Goal: Task Accomplishment & Management: Complete application form

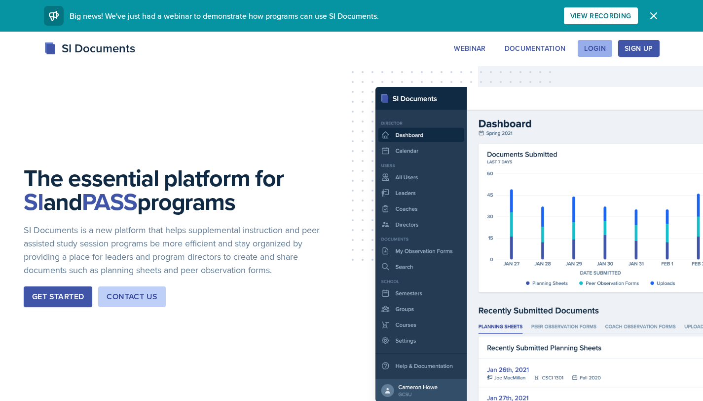
click at [597, 47] on div "Login" at bounding box center [595, 48] width 22 height 8
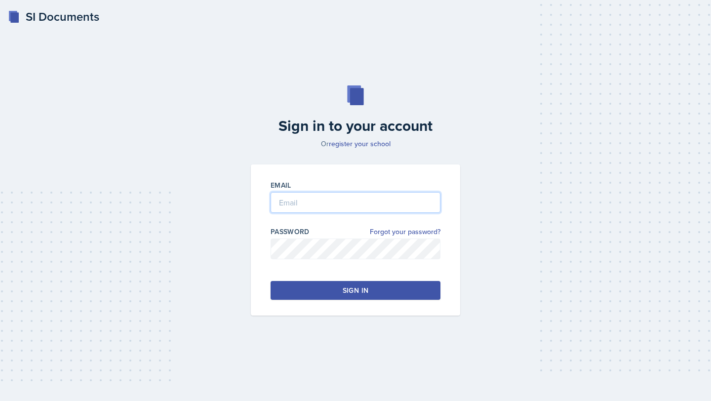
click at [298, 200] on input "email" at bounding box center [355, 202] width 170 height 21
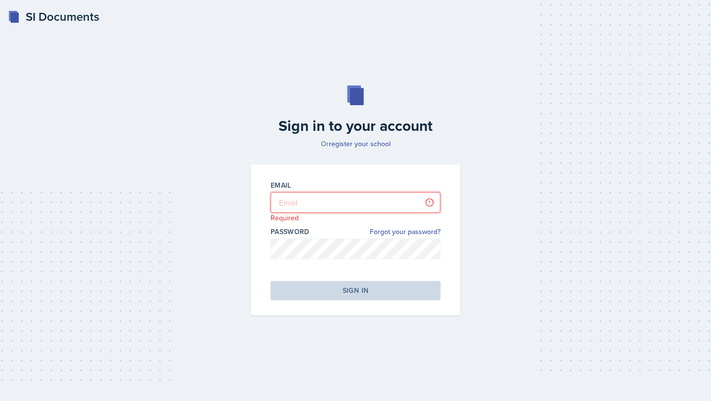
type input "[EMAIL_ADDRESS][DOMAIN_NAME]"
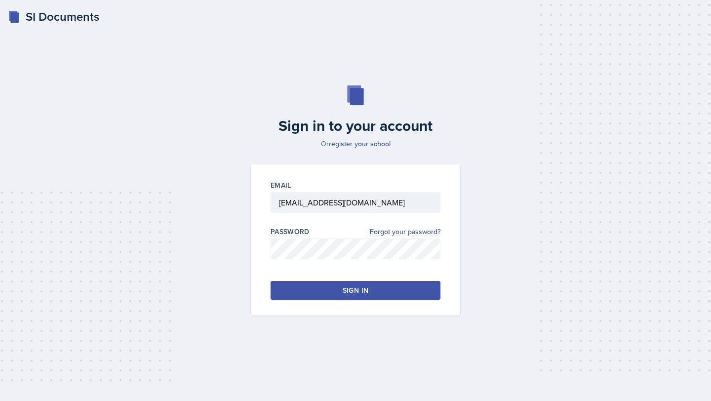
click at [375, 285] on button "Sign in" at bounding box center [355, 290] width 170 height 19
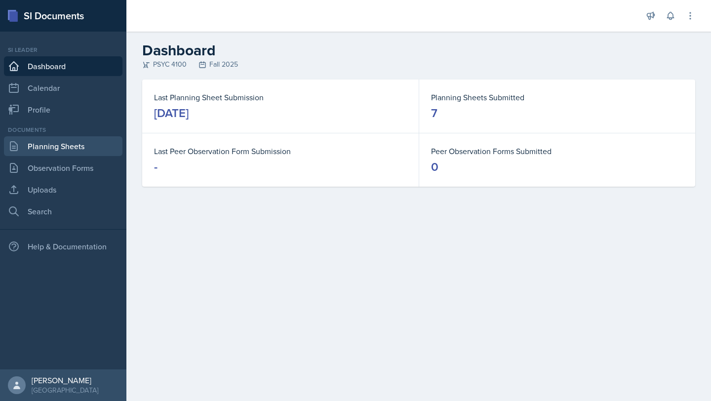
click at [40, 149] on link "Planning Sheets" at bounding box center [63, 146] width 118 height 20
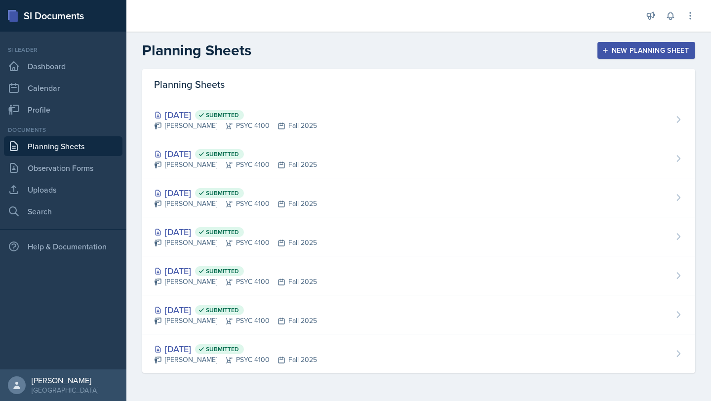
click at [666, 46] on div "New Planning Sheet" at bounding box center [646, 50] width 85 height 8
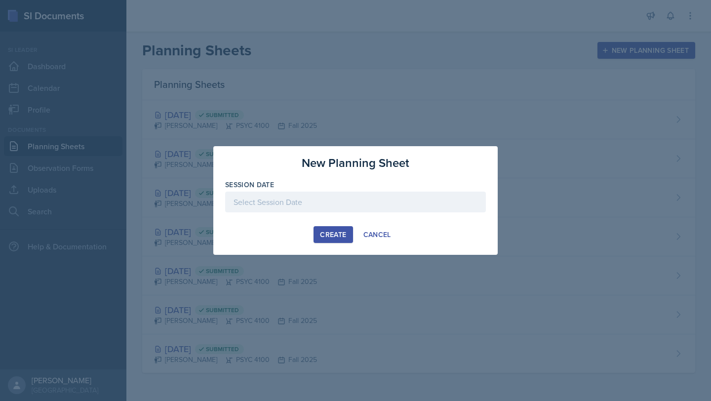
click at [356, 201] on div at bounding box center [355, 201] width 261 height 21
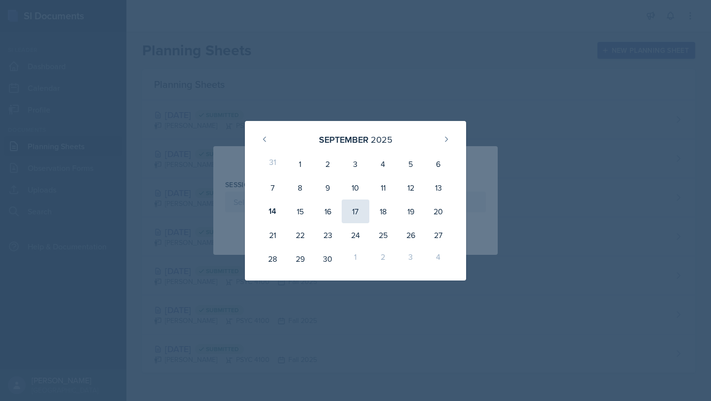
click at [351, 205] on div "17" at bounding box center [356, 211] width 28 height 24
type input "[DATE]"
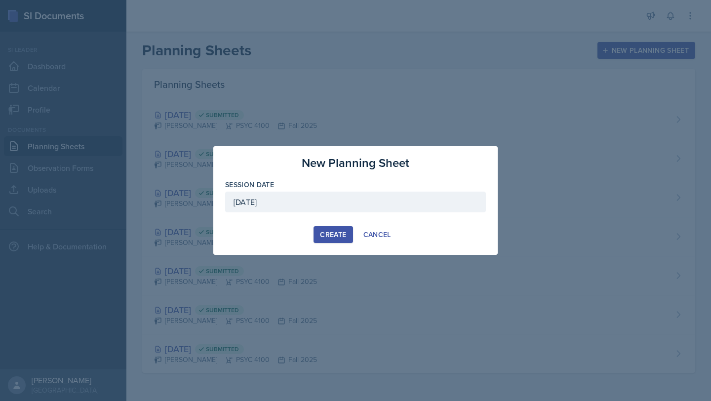
click at [331, 233] on div "Create" at bounding box center [333, 234] width 26 height 8
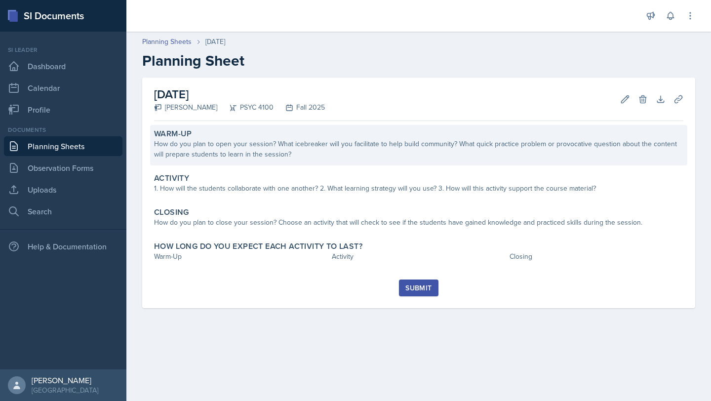
click at [311, 154] on div "How do you plan to open your session? What icebreaker will you facilitate to he…" at bounding box center [418, 149] width 529 height 21
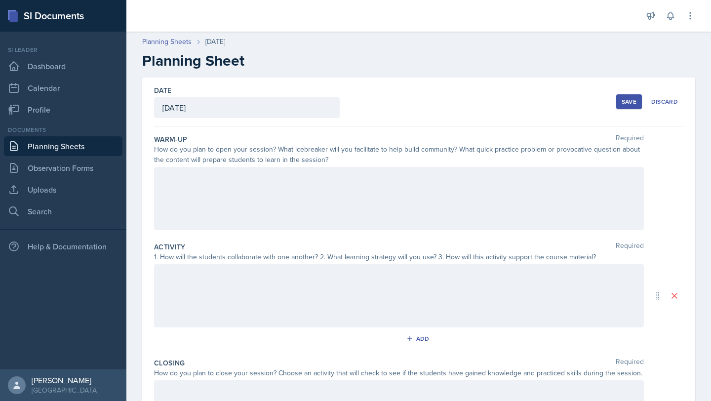
click at [256, 200] on div at bounding box center [399, 198] width 490 height 63
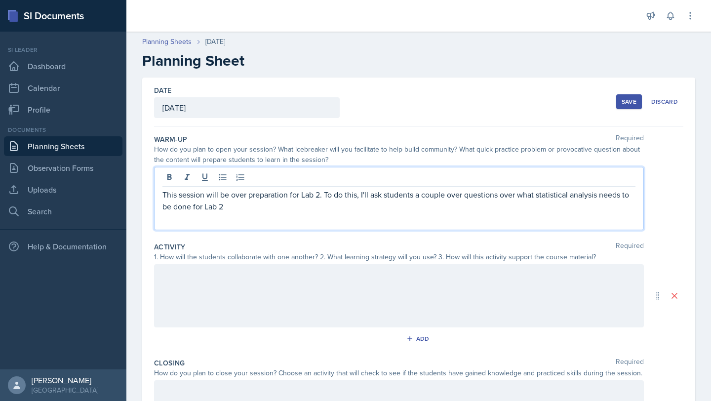
click at [599, 198] on p "This session will be over preparation for Lab 2. To do this, I'll ask students …" at bounding box center [398, 201] width 473 height 24
click at [624, 195] on p "This session will be over preparation for Lab 2. To do this, I'll ask students …" at bounding box center [398, 201] width 473 height 24
click at [410, 224] on div "This session will be over preparation for Lab 2. To do this, I'll ask students …" at bounding box center [399, 198] width 490 height 63
click at [369, 203] on p "This session will be over preparation for Lab 2. To do this, I'll ask students …" at bounding box center [398, 201] width 473 height 24
click at [328, 191] on p "This session will be over preparation for Lab 2. To do this, I'll ask students …" at bounding box center [398, 201] width 473 height 24
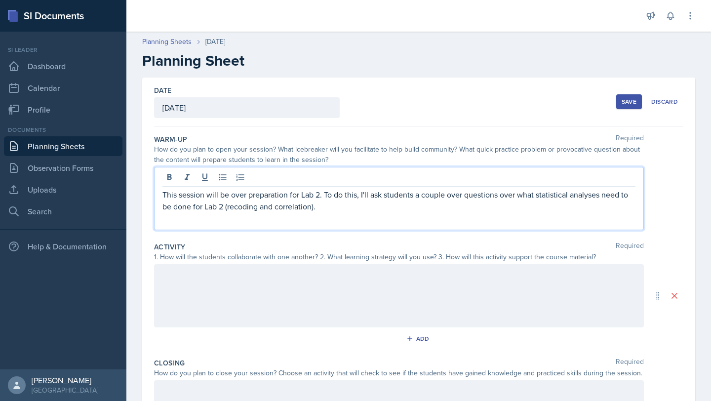
click at [326, 193] on p "This session will be over preparation for Lab 2. To do this, I'll ask students …" at bounding box center [398, 201] width 473 height 24
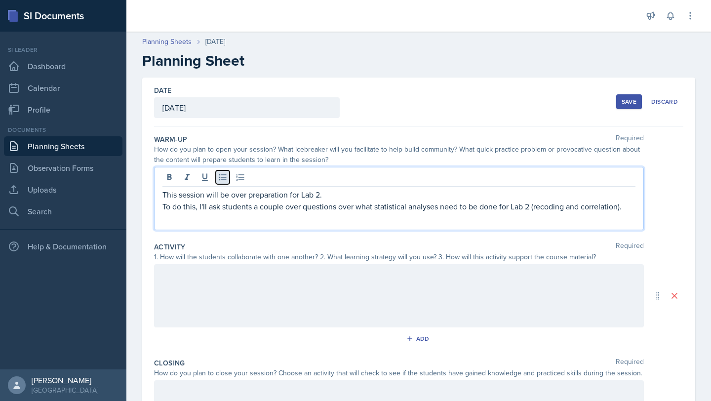
click at [225, 182] on icon at bounding box center [223, 177] width 10 height 10
click at [223, 212] on p "To do this, I'll ask students a couple over questions over what statistical ana…" at bounding box center [402, 206] width 465 height 12
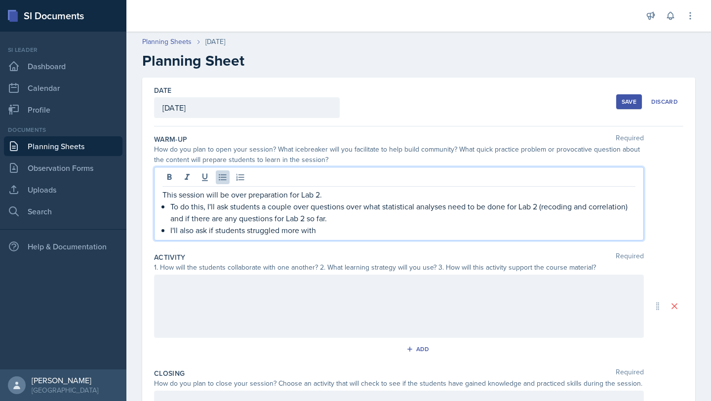
click at [335, 199] on p "This session will be over preparation for Lab 2." at bounding box center [398, 195] width 473 height 12
click at [334, 230] on p "I'll also ask if students struggled more with" at bounding box center [402, 230] width 465 height 12
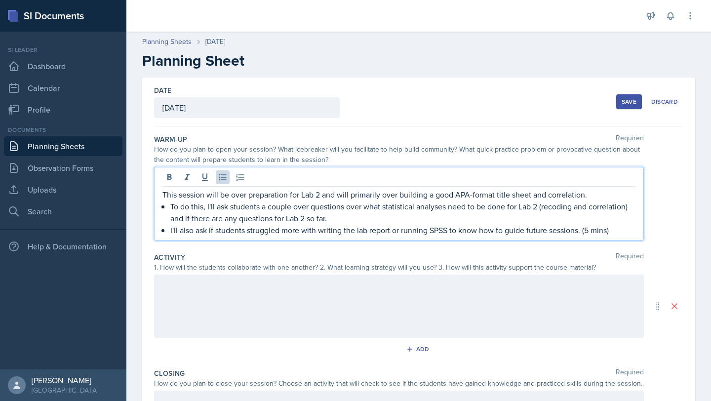
click at [220, 326] on div at bounding box center [399, 305] width 490 height 63
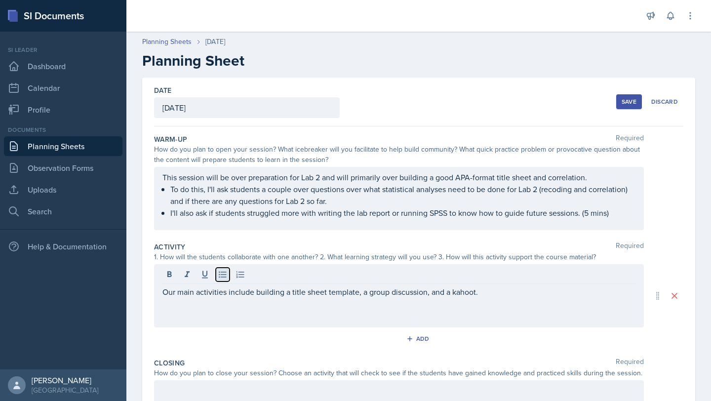
click at [222, 278] on icon at bounding box center [223, 274] width 10 height 10
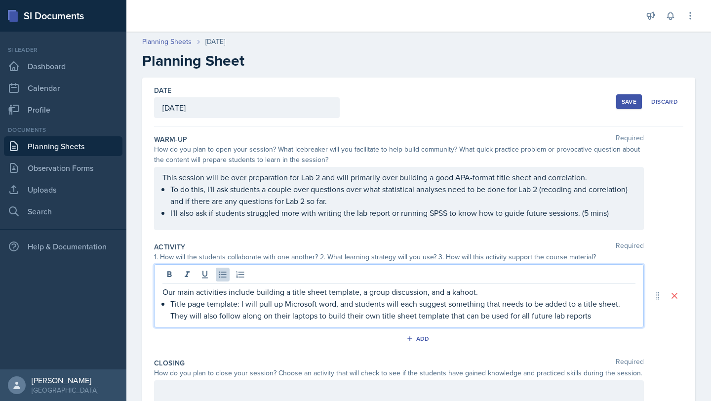
click at [628, 311] on div "Our main activities include building a title sheet template, a group discussion…" at bounding box center [399, 295] width 490 height 63
click at [627, 306] on p "Title page template: I will pull up Microsoft word, and students will each sugg…" at bounding box center [402, 310] width 465 height 24
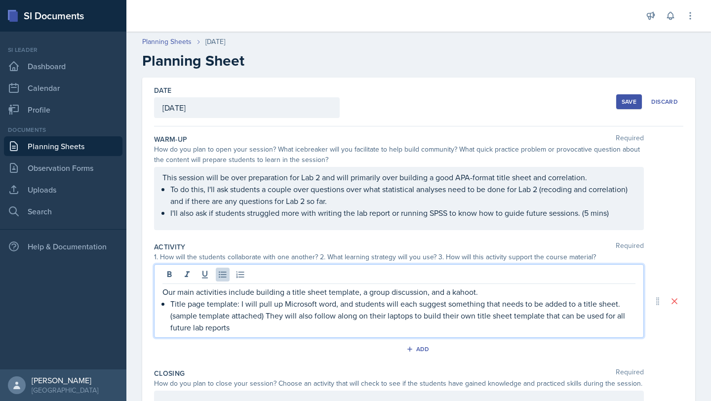
click at [290, 329] on p "Title page template: I will pull up Microsoft word, and students will each sugg…" at bounding box center [402, 316] width 465 height 36
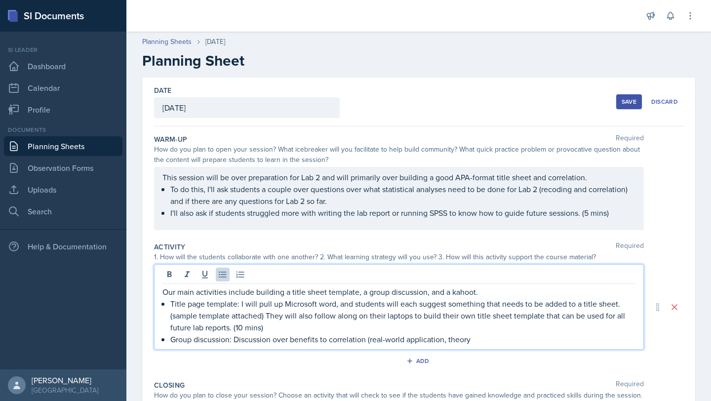
click at [442, 338] on p "Group discussion: Discussion over benefits to correlation (real-world applicati…" at bounding box center [402, 339] width 465 height 12
click at [444, 338] on p "Group discussion: Discussion over benefits to correlation (real-world applicati…" at bounding box center [402, 339] width 465 height 12
click at [473, 342] on p "Group discussion: Discussion over benefits to correlation (real-world setting, …" at bounding box center [402, 339] width 465 height 12
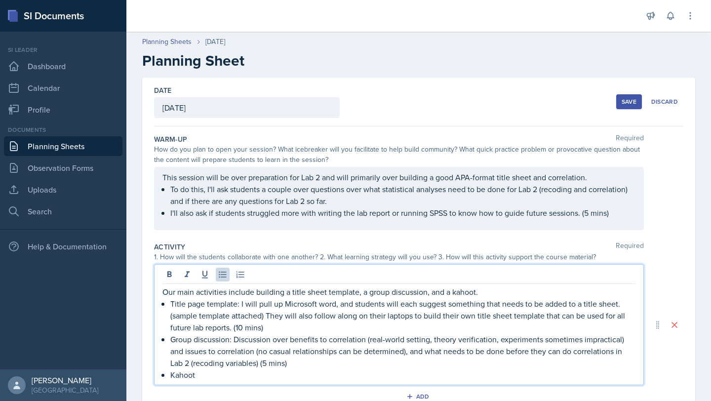
click at [455, 291] on p "Our main activities include building a title sheet template, a group discussion…" at bounding box center [398, 292] width 473 height 12
click at [220, 380] on p "Kahoot" at bounding box center [402, 375] width 465 height 12
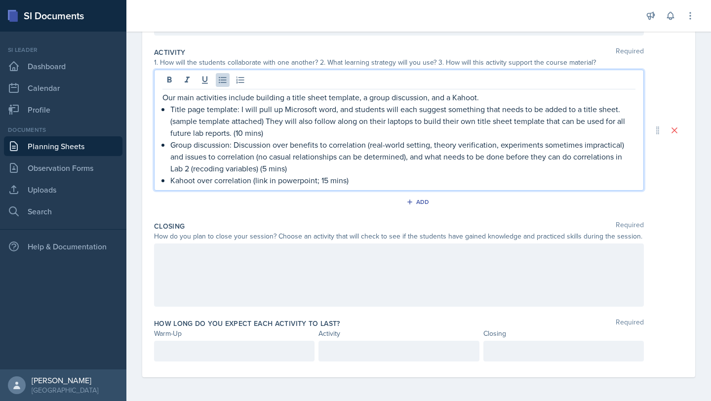
click at [259, 352] on p at bounding box center [234, 351] width 144 height 12
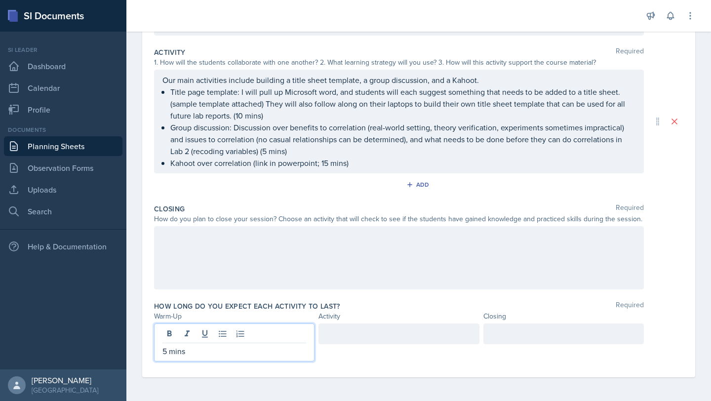
click at [383, 336] on div at bounding box center [398, 333] width 160 height 21
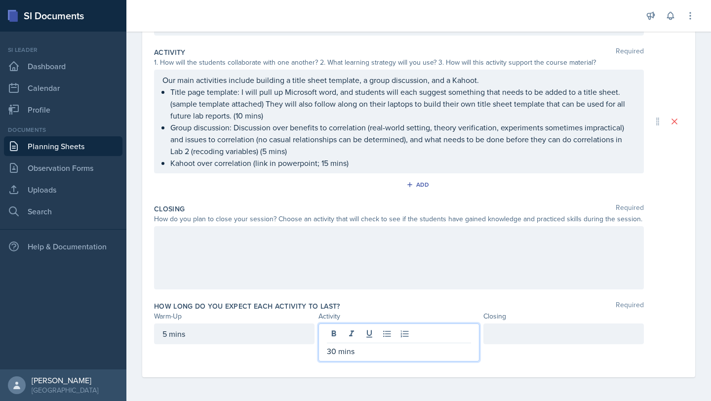
click at [304, 262] on div at bounding box center [399, 257] width 490 height 63
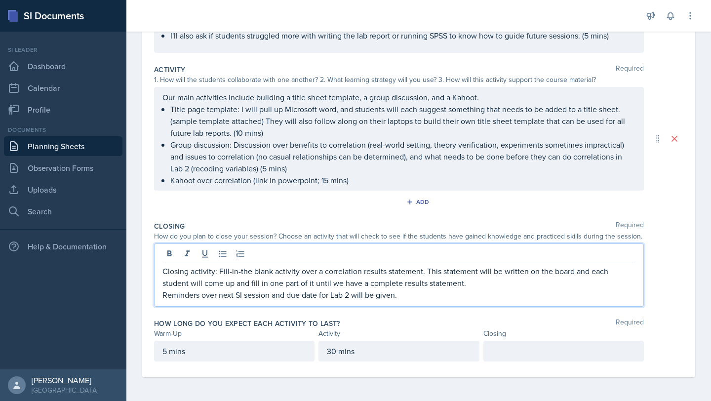
click at [503, 287] on p "Closing activity: Fill-in-the blank activity over a correlation results stateme…" at bounding box center [398, 277] width 473 height 24
click at [422, 291] on p "Reminders over next SI session and due date for Lab 2 will be given." at bounding box center [398, 295] width 473 height 12
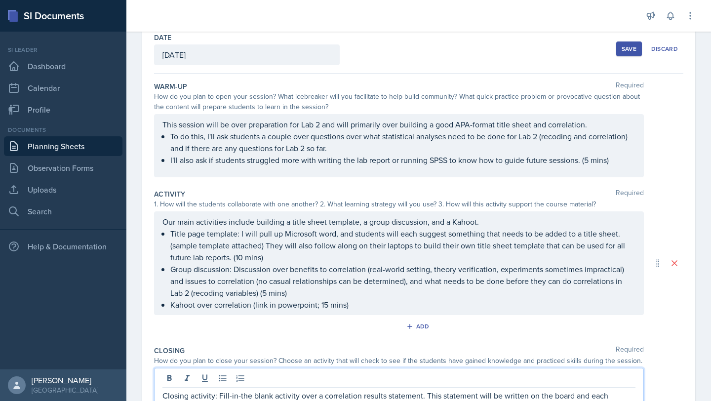
scroll to position [70, 0]
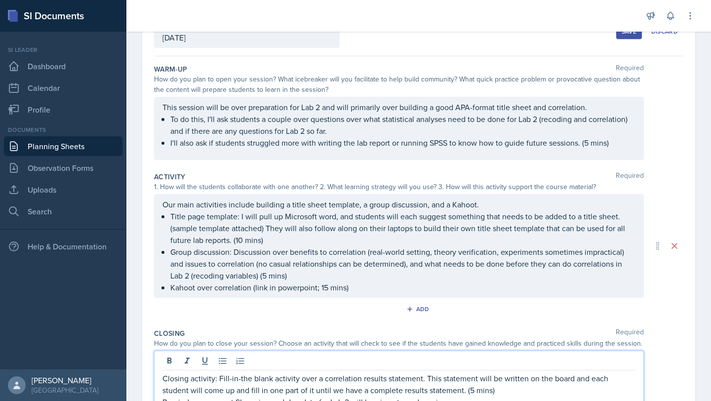
click at [172, 136] on p "To do this, I'll ask students a couple over questions over what statistical ana…" at bounding box center [402, 125] width 465 height 24
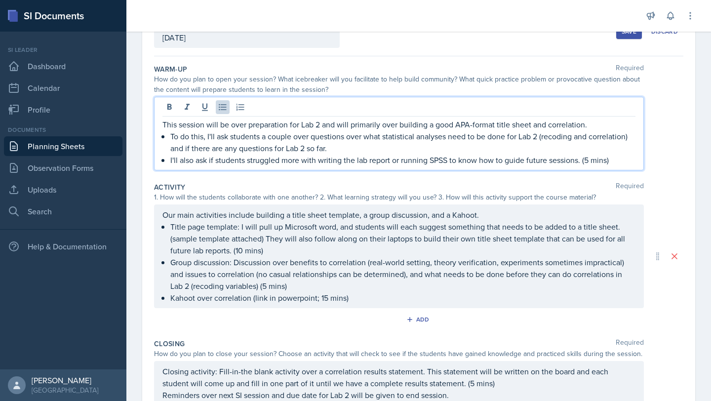
click at [599, 118] on p "This session will be over preparation for Lab 2 and will primarily over buildin…" at bounding box center [398, 124] width 473 height 12
click at [162, 126] on p "This session will be over preparation for Lab 2 and will primarily over buildin…" at bounding box center [398, 124] width 473 height 12
click at [203, 134] on p "To do this, I'll ask students a couple over questions over what statistical ana…" at bounding box center [402, 142] width 465 height 24
click at [613, 129] on p "This session will be over preparation for Lab 2 and will primarily over buildin…" at bounding box center [398, 124] width 473 height 12
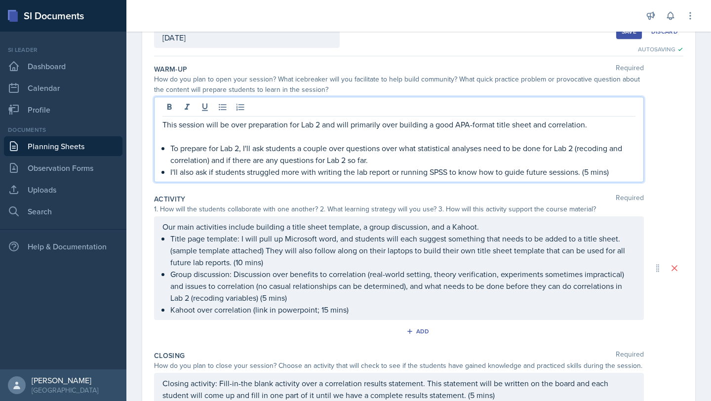
click at [229, 96] on div "Warm-Up Required How do you plan to open your session? What icebreaker will you…" at bounding box center [418, 125] width 529 height 130
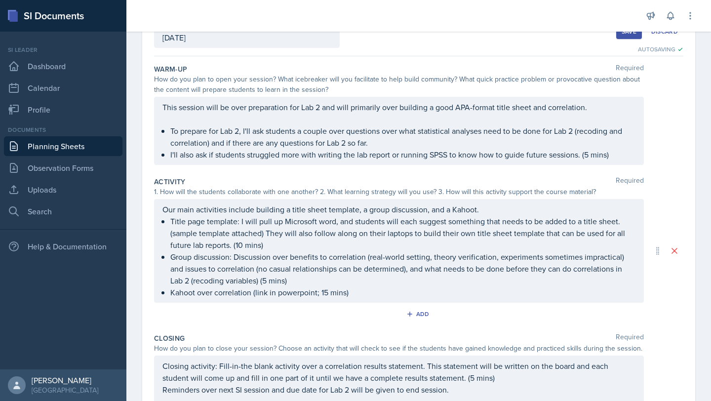
click at [497, 121] on div "This session will be over preparation for Lab 2 and will primarily over buildin…" at bounding box center [398, 130] width 473 height 59
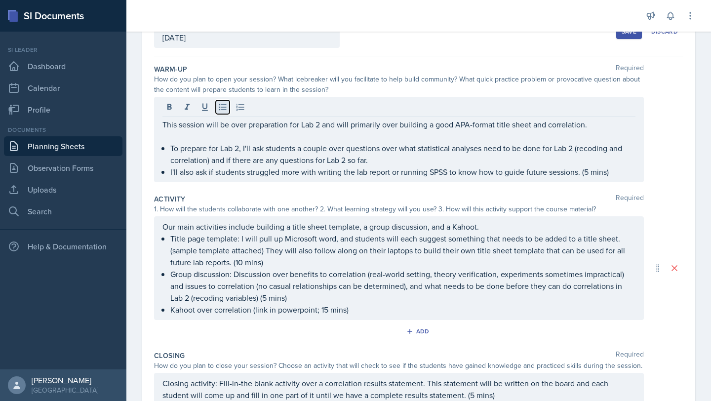
click at [222, 107] on icon at bounding box center [223, 107] width 10 height 10
click at [219, 107] on icon at bounding box center [222, 107] width 7 height 6
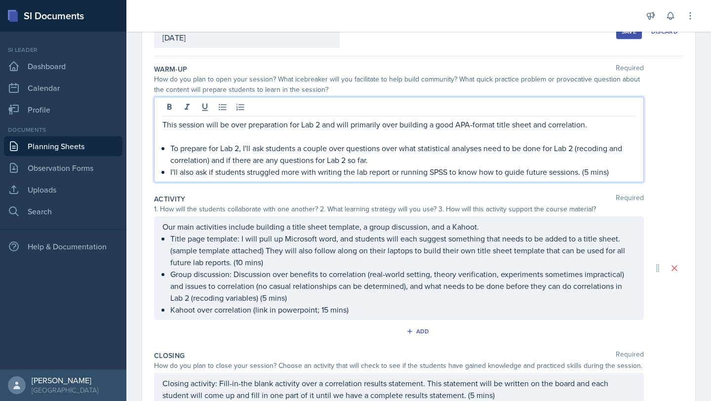
click at [608, 130] on p "This session will be over preparation for Lab 2 and will primarily over buildin…" at bounding box center [398, 124] width 473 height 12
click at [166, 133] on p at bounding box center [398, 136] width 473 height 12
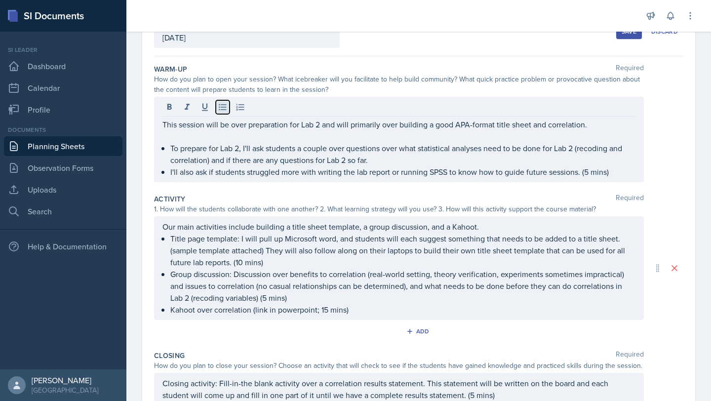
click at [224, 112] on icon at bounding box center [223, 107] width 10 height 10
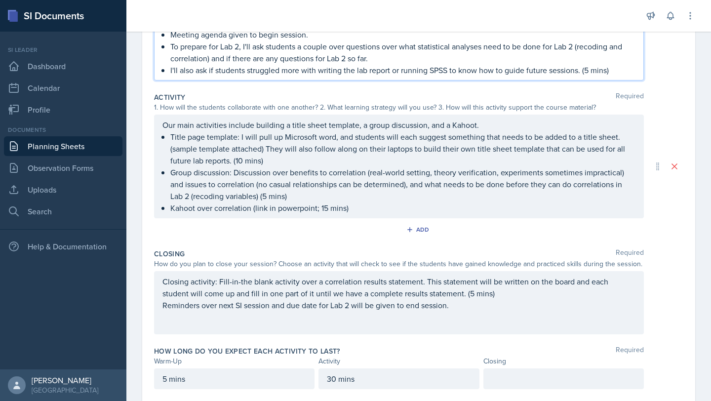
scroll to position [183, 0]
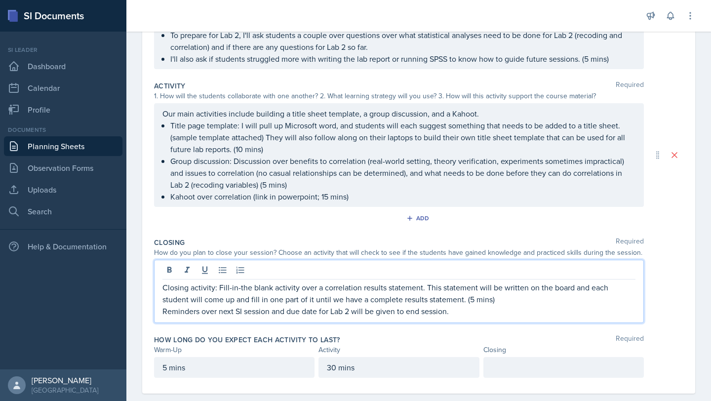
click at [500, 284] on p "Closing activity: Fill-in-the blank activity over a correlation results stateme…" at bounding box center [398, 293] width 473 height 24
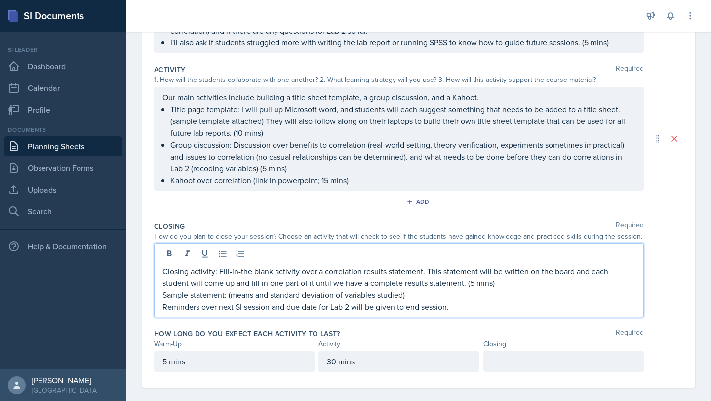
click at [345, 295] on p "Sample statement: (means and standard deviation of variables studied)" at bounding box center [398, 295] width 473 height 12
click at [468, 291] on p "Sample statement: (means and standard deviation of two variables studied)" at bounding box center [398, 295] width 473 height 12
click at [421, 294] on p "Sample statement: (means and standard deviation of two variables studied), stre…" at bounding box center [398, 295] width 473 height 12
click at [230, 294] on p "Sample statement: (means and standard deviation of two variables studied, stren…" at bounding box center [398, 295] width 473 height 12
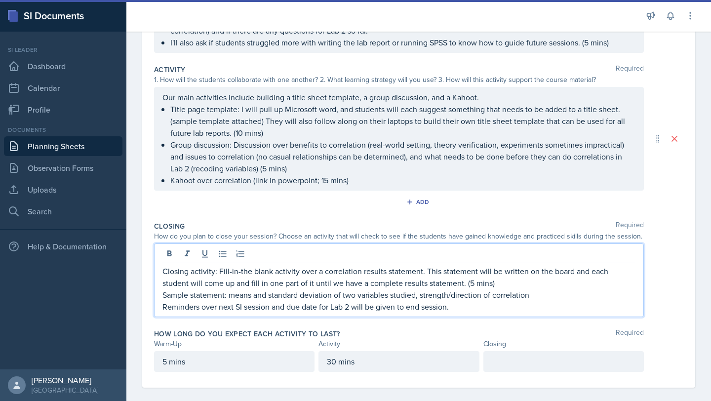
click at [544, 297] on p "Sample statement: means and standard deviation of two variables studied, streng…" at bounding box center [398, 295] width 473 height 12
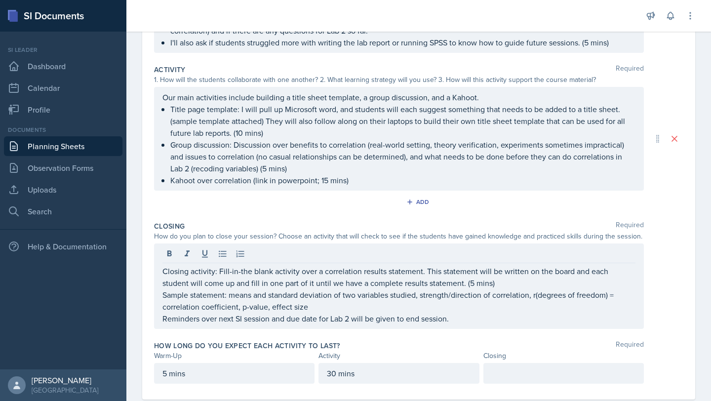
click at [162, 273] on div "Closing activity: Fill-in-the blank activity over a correlation results stateme…" at bounding box center [399, 285] width 490 height 85
click at [221, 255] on icon at bounding box center [223, 254] width 10 height 10
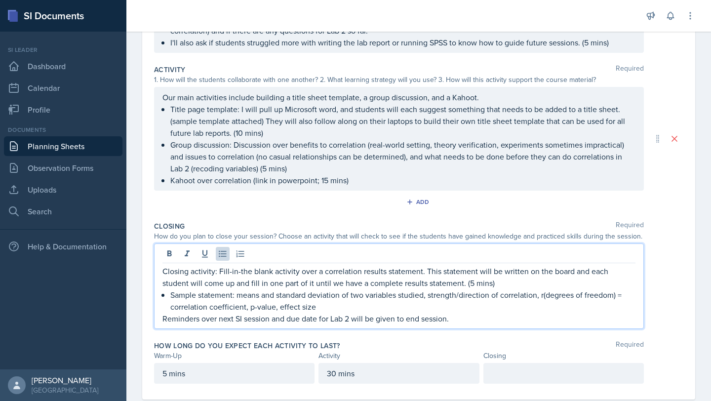
click at [161, 271] on div "Closing activity: Fill-in-the blank activity over a correlation results stateme…" at bounding box center [399, 285] width 490 height 85
click at [163, 272] on p "Closing activity: Fill-in-the blank activity over a correlation results stateme…" at bounding box center [398, 277] width 473 height 24
click at [221, 254] on icon at bounding box center [223, 254] width 10 height 10
click at [171, 296] on p "Sample statement: means and standard deviation of two variables studied, streng…" at bounding box center [402, 301] width 465 height 24
click at [174, 293] on p "Sample statement: means and standard deviation of two variables studied, streng…" at bounding box center [402, 301] width 465 height 24
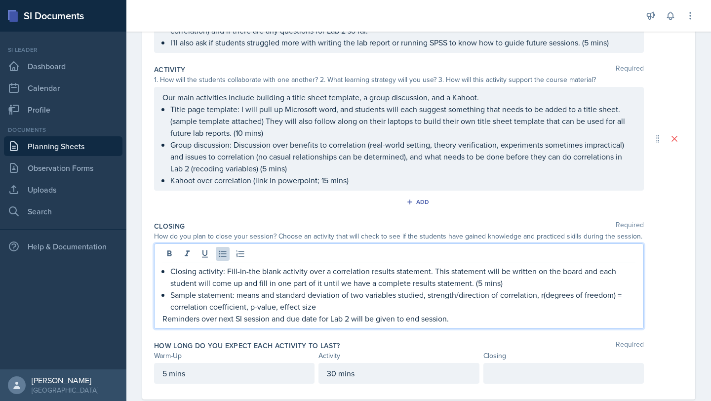
click at [167, 296] on div "Closing activity: Fill-in-the blank activity over a correlation results stateme…" at bounding box center [398, 294] width 473 height 59
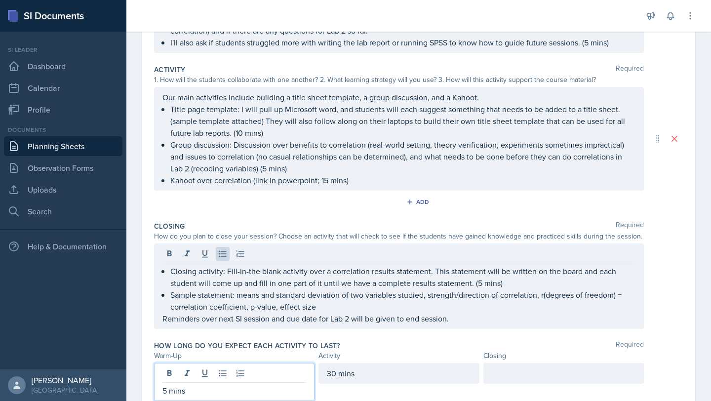
click at [170, 300] on p "Sample statement: means and standard deviation of two variables studied, streng…" at bounding box center [402, 301] width 465 height 24
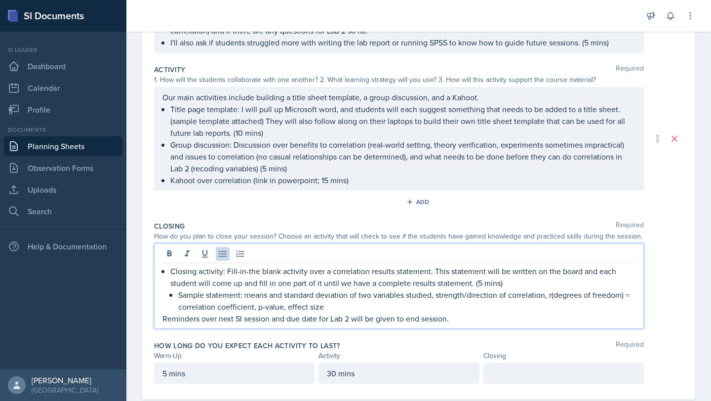
click at [354, 308] on p "Sample statement: means and standard deviation of two variables studied, streng…" at bounding box center [406, 301] width 457 height 24
click at [159, 320] on div "Closing activity: Fill-in-the blank activity over a correlation results stateme…" at bounding box center [399, 285] width 490 height 85
click at [164, 315] on p "Reminders over next SI session and due date for Lab 2 will be given to end sess…" at bounding box center [398, 318] width 473 height 12
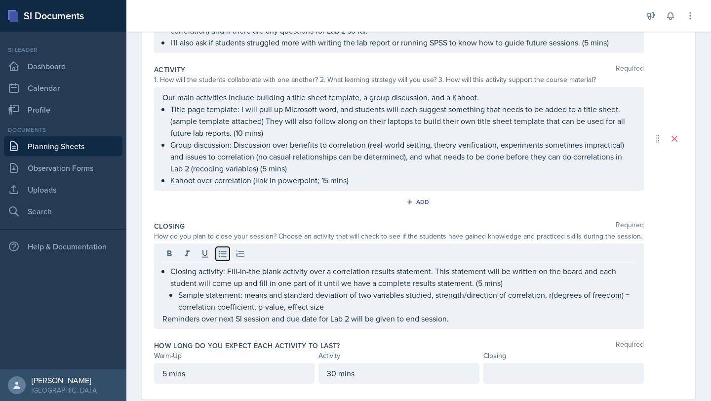
click at [221, 255] on icon at bounding box center [223, 254] width 10 height 10
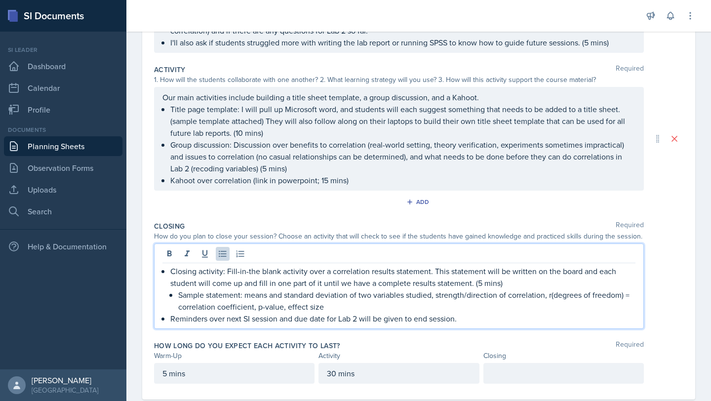
click at [268, 169] on p "Group discussion: Discussion over benefits to correlation (real-world setting, …" at bounding box center [402, 157] width 465 height 36
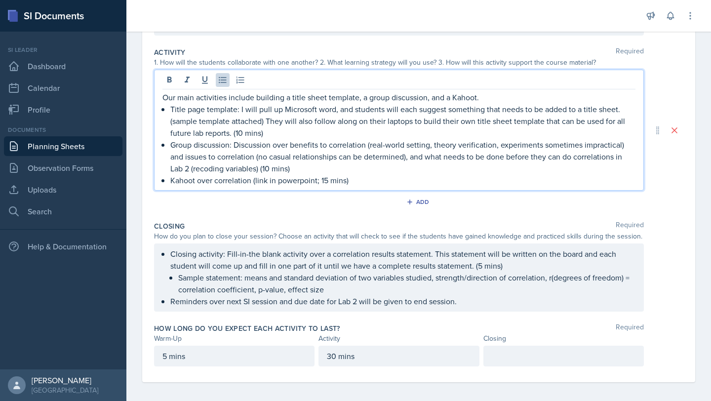
click at [335, 359] on div "30 mins" at bounding box center [398, 355] width 160 height 21
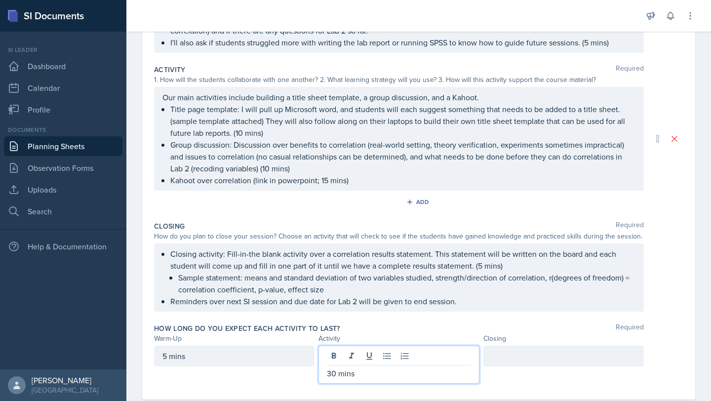
click at [332, 377] on p "30 mins" at bounding box center [399, 373] width 144 height 12
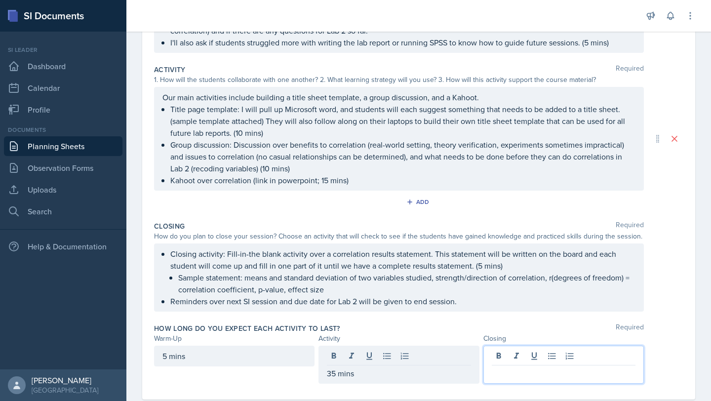
click at [560, 353] on div at bounding box center [563, 364] width 160 height 38
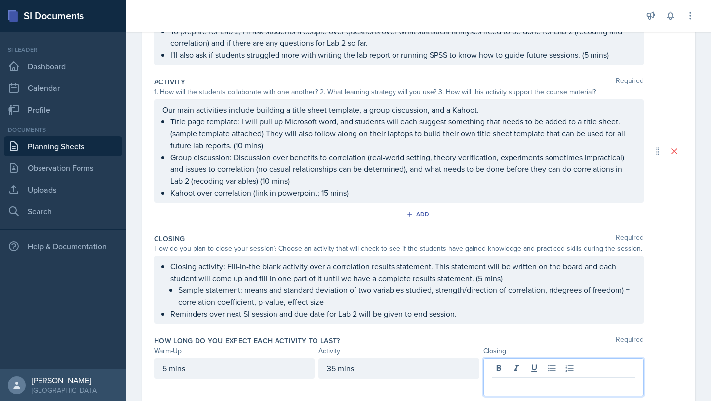
scroll to position [166, 0]
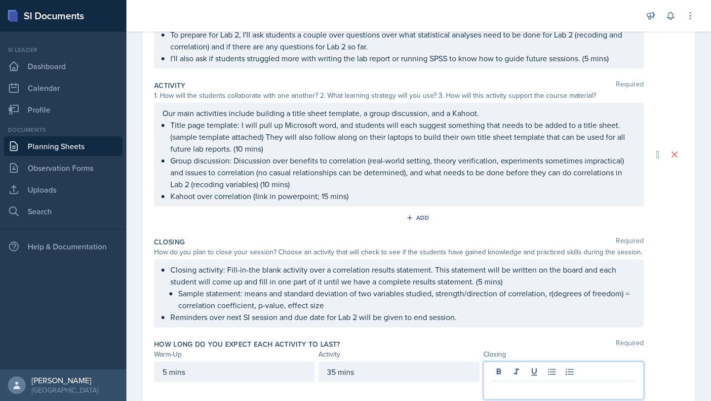
click at [327, 194] on p "Kahoot over correlation (link in powerpoint; 15 mins)" at bounding box center [402, 196] width 465 height 12
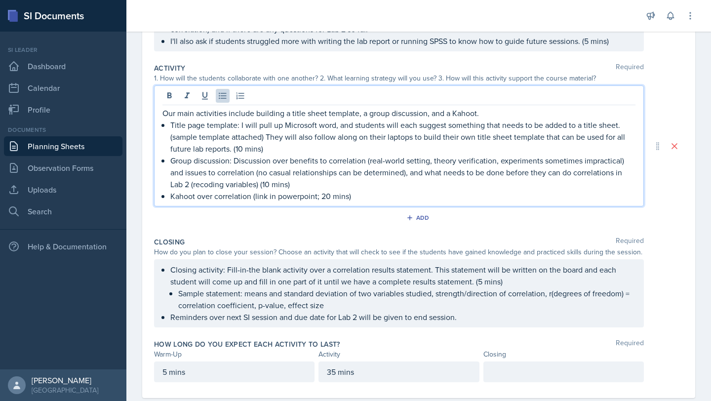
click at [332, 370] on div "35 mins" at bounding box center [398, 371] width 160 height 21
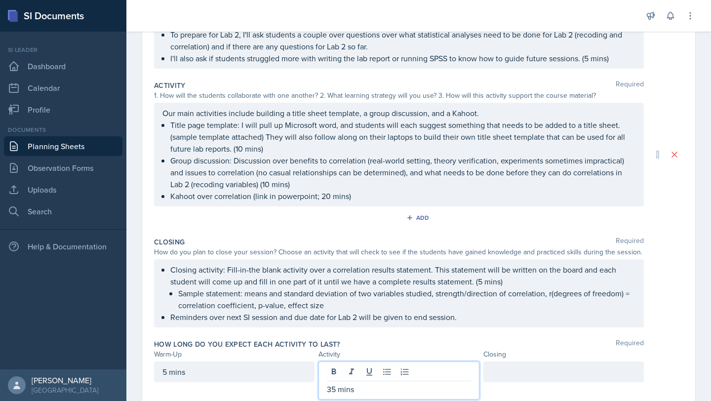
click at [335, 386] on p "35 mins" at bounding box center [399, 389] width 144 height 12
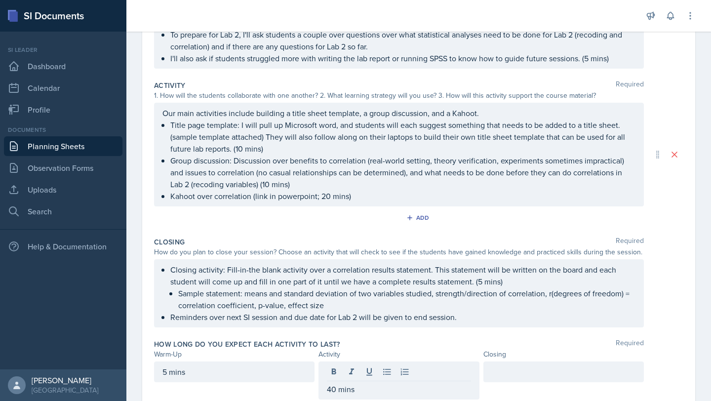
click at [503, 378] on div at bounding box center [563, 371] width 160 height 21
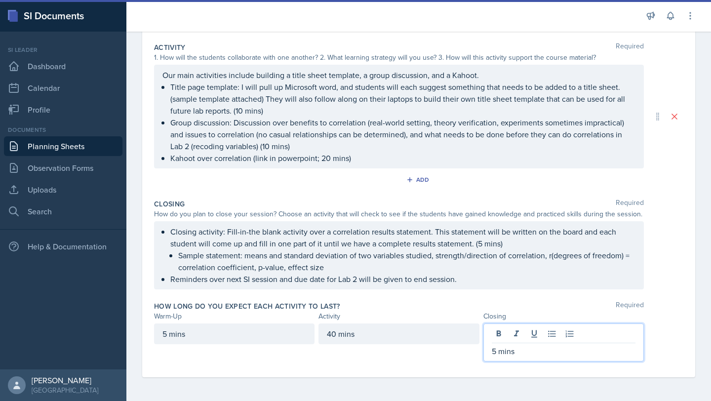
scroll to position [0, 0]
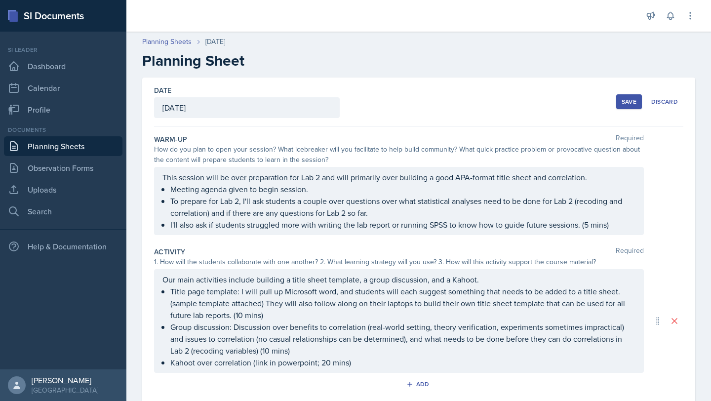
click at [621, 103] on div "Save" at bounding box center [628, 102] width 15 height 8
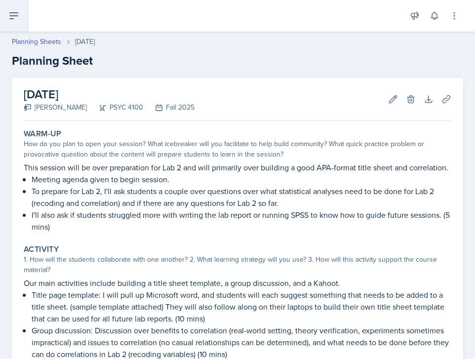
click at [15, 20] on icon at bounding box center [14, 16] width 12 height 12
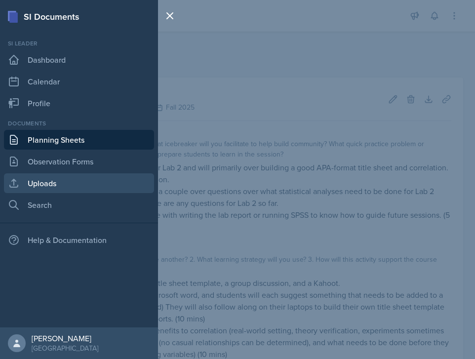
click at [62, 186] on link "Uploads" at bounding box center [79, 183] width 150 height 20
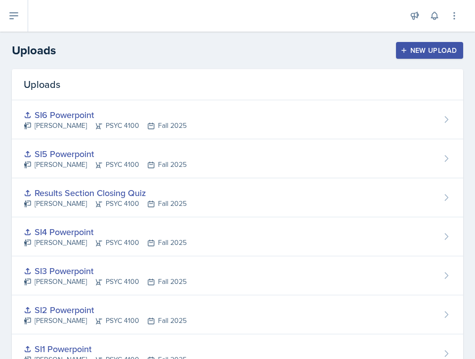
click at [407, 49] on div "New Upload" at bounding box center [429, 50] width 55 height 8
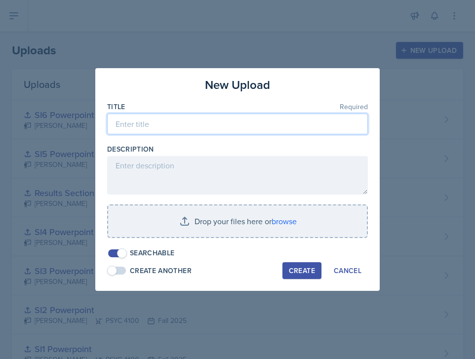
click at [205, 118] on input at bounding box center [237, 124] width 261 height 21
click at [117, 125] on input "Sample Title s" at bounding box center [237, 124] width 261 height 21
click at [186, 123] on input "APASample Title s" at bounding box center [237, 124] width 261 height 21
click at [128, 125] on input "APASample Title Sheet" at bounding box center [237, 124] width 261 height 21
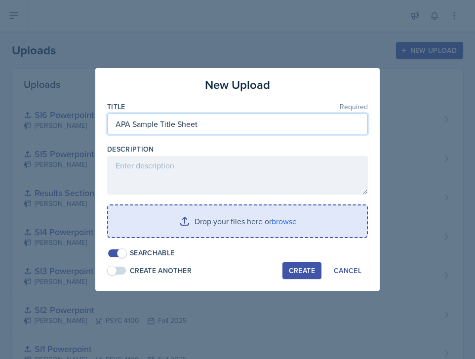
type input "APA Sample Title Sheet"
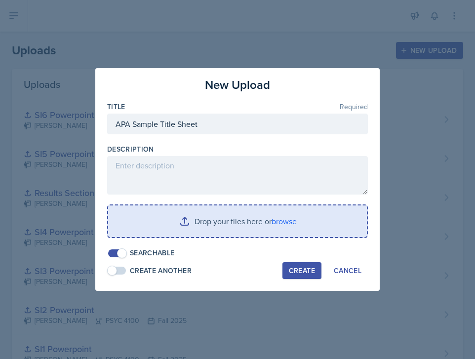
click at [292, 227] on input "file" at bounding box center [237, 221] width 259 height 32
click at [297, 218] on input "file" at bounding box center [237, 221] width 259 height 32
click at [286, 215] on input "file" at bounding box center [237, 221] width 259 height 32
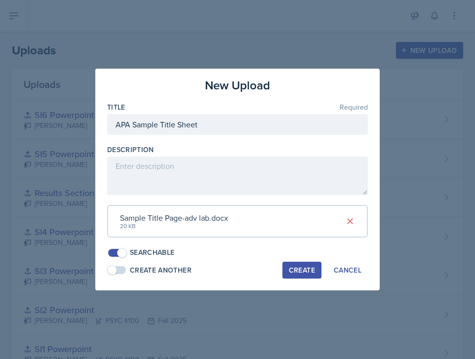
click at [298, 268] on div "Create" at bounding box center [302, 270] width 26 height 8
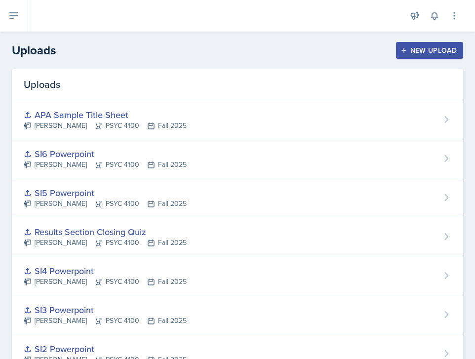
click at [414, 50] on div "New Upload" at bounding box center [429, 50] width 55 height 8
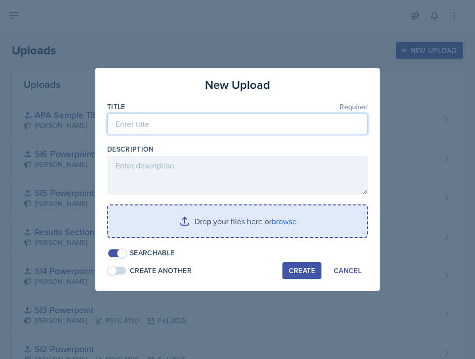
click at [209, 120] on input at bounding box center [237, 124] width 261 height 21
type input "SI7"
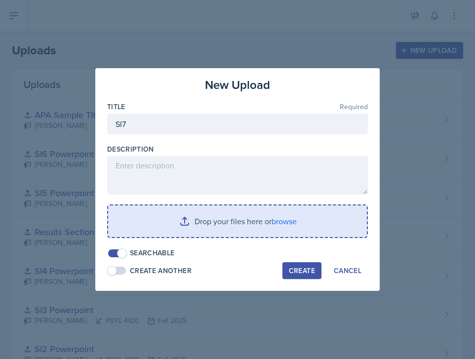
click at [251, 220] on input "file" at bounding box center [237, 221] width 259 height 32
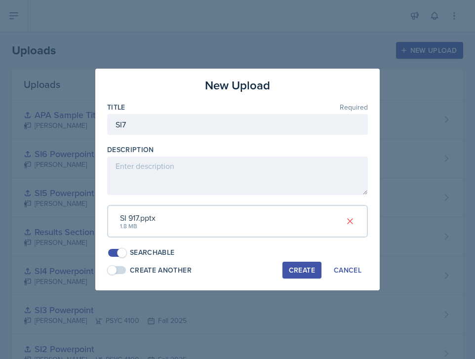
click at [307, 267] on div "Create" at bounding box center [302, 270] width 26 height 8
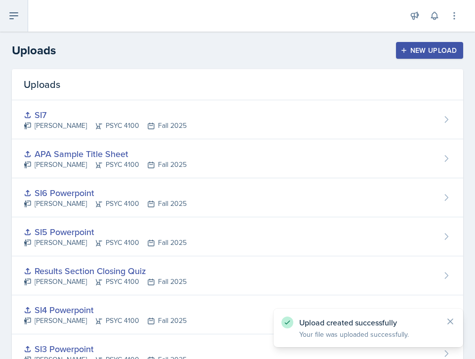
click at [15, 20] on icon at bounding box center [14, 16] width 12 height 12
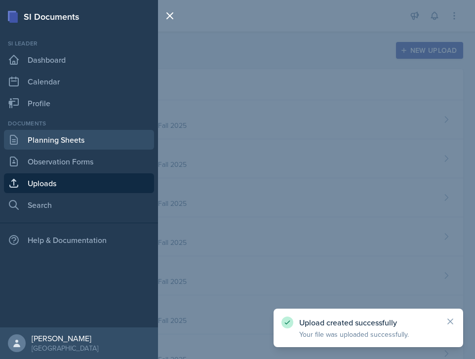
click at [77, 140] on link "Planning Sheets" at bounding box center [79, 140] width 150 height 20
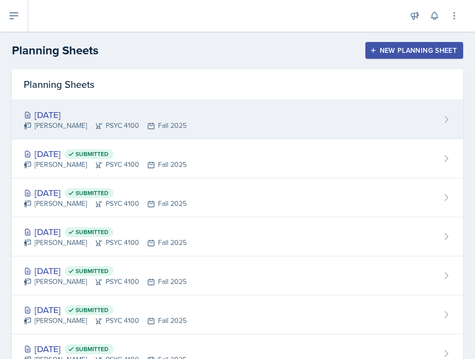
click at [209, 118] on div "[DATE] [PERSON_NAME] PSYC 4100 Fall 2025" at bounding box center [237, 119] width 451 height 39
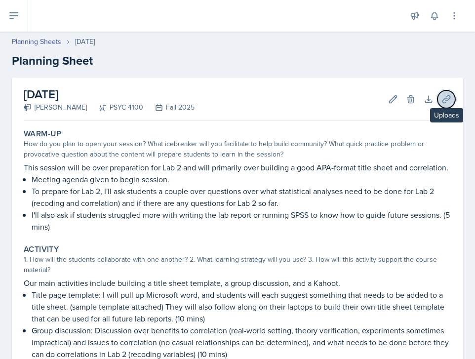
click at [441, 103] on icon at bounding box center [446, 99] width 10 height 10
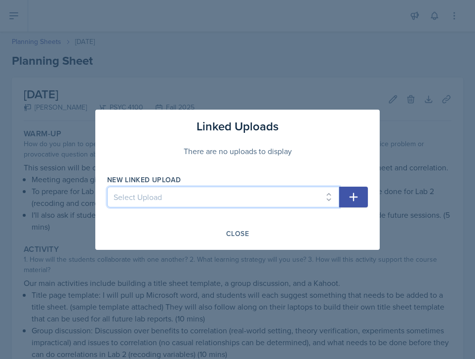
click at [297, 192] on select "Select Upload SI1 Practice Quiz SI1 Powerpoint SI2 Powerpoint SI3 Powerpoint SI…" at bounding box center [223, 197] width 232 height 21
select select "b1843c29-6216-4491-a590-b8dfca515403"
click at [107, 187] on select "Select Upload SI1 Practice Quiz SI1 Powerpoint SI2 Powerpoint SI3 Powerpoint SI…" at bounding box center [223, 197] width 232 height 21
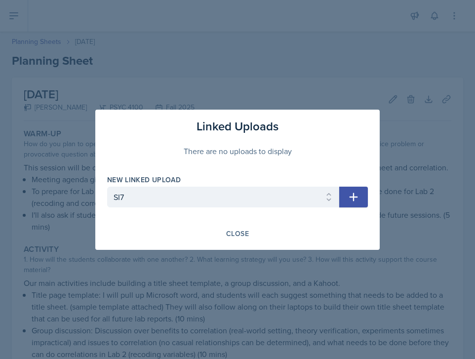
click at [358, 196] on icon "button" at bounding box center [353, 197] width 12 height 12
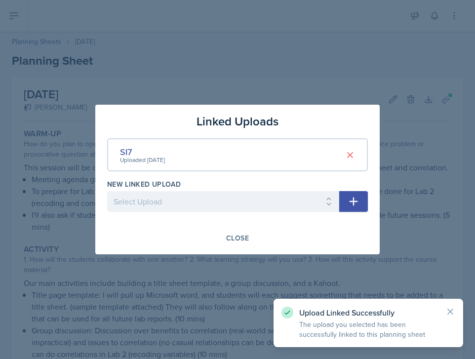
click at [360, 201] on button "button" at bounding box center [353, 201] width 29 height 21
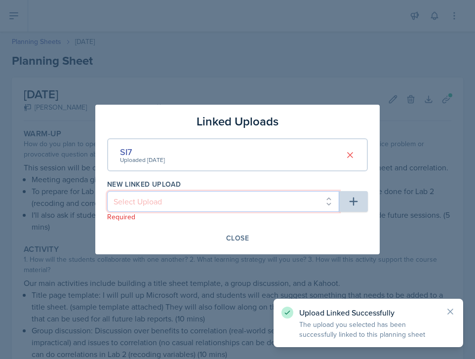
click at [313, 208] on select "Select Upload SI1 Practice Quiz SI1 Powerpoint SI2 Powerpoint SI3 Powerpoint SI…" at bounding box center [223, 201] width 232 height 21
select select "87dc790b-690f-4835-bfa6-912730525efe"
click at [107, 191] on select "Select Upload SI1 Practice Quiz SI1 Powerpoint SI2 Powerpoint SI3 Powerpoint SI…" at bounding box center [223, 201] width 232 height 21
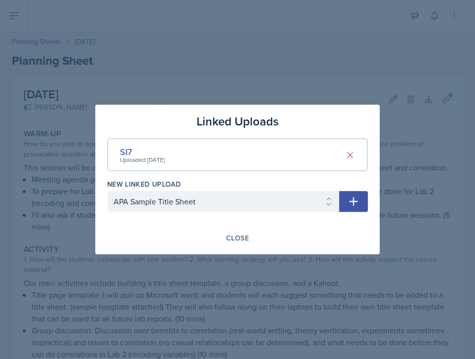
click at [350, 205] on icon "button" at bounding box center [353, 201] width 12 height 12
select select
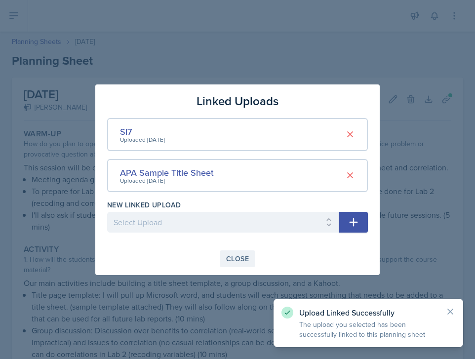
click at [239, 262] on div "Close" at bounding box center [237, 259] width 23 height 8
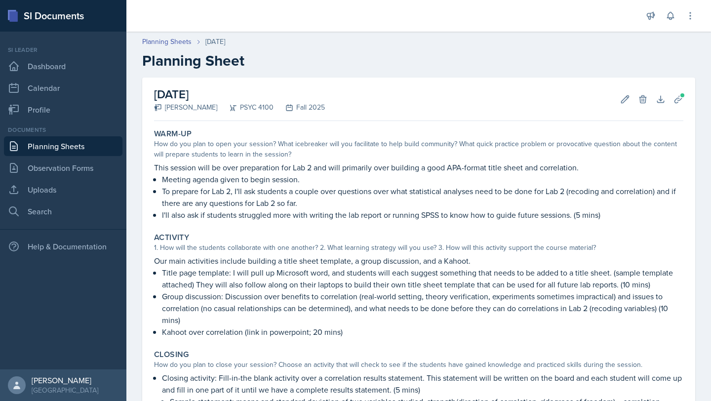
scroll to position [144, 0]
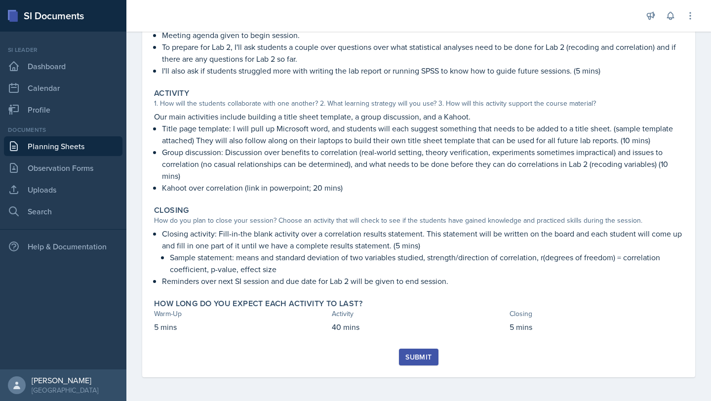
click at [422, 357] on div "Submit" at bounding box center [418, 357] width 26 height 8
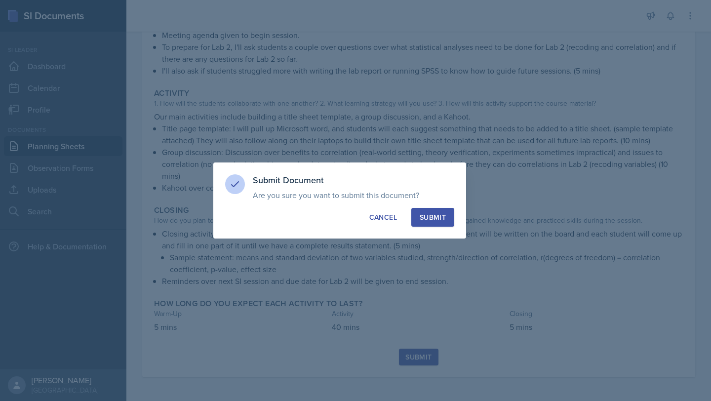
click at [441, 216] on div "Submit" at bounding box center [433, 217] width 26 height 10
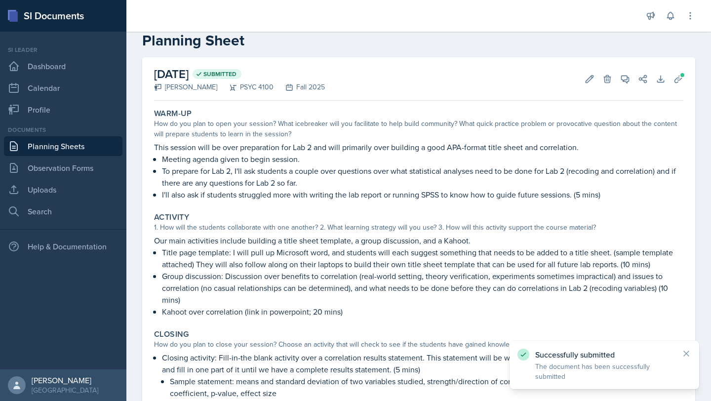
scroll to position [0, 0]
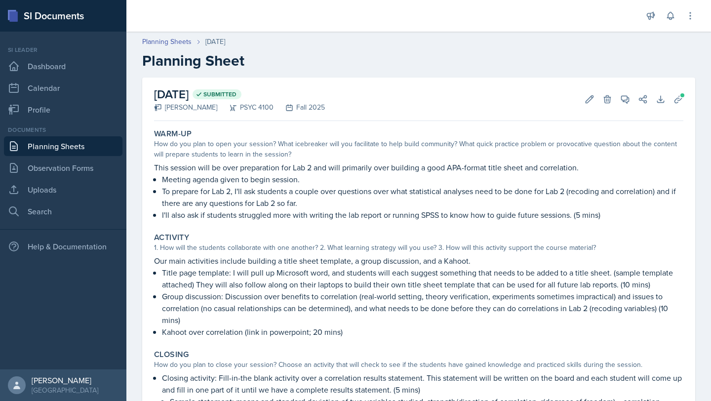
click at [61, 147] on link "Planning Sheets" at bounding box center [63, 146] width 118 height 20
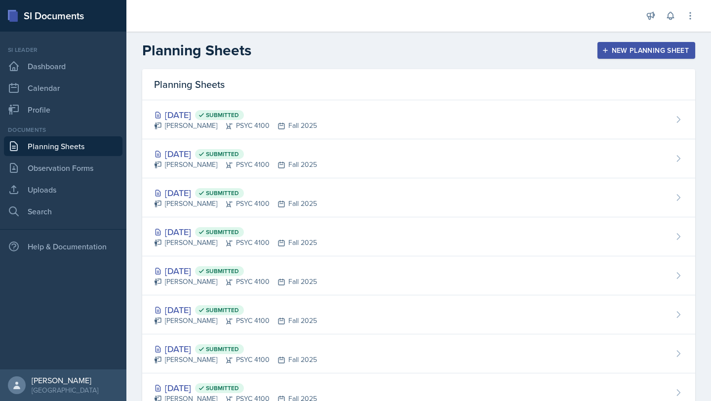
click at [613, 47] on div "New Planning Sheet" at bounding box center [646, 50] width 85 height 8
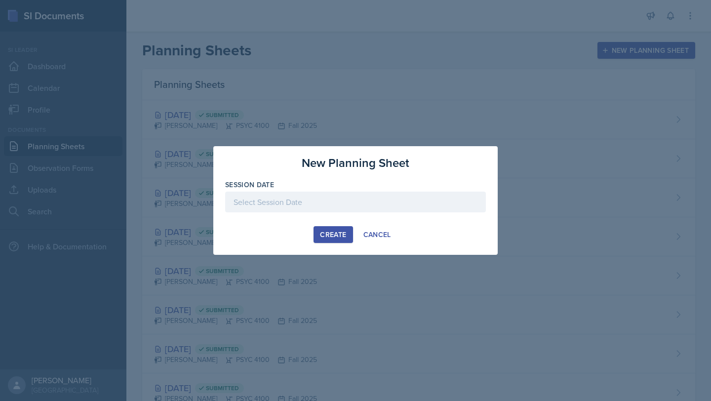
click at [319, 205] on div at bounding box center [355, 201] width 261 height 21
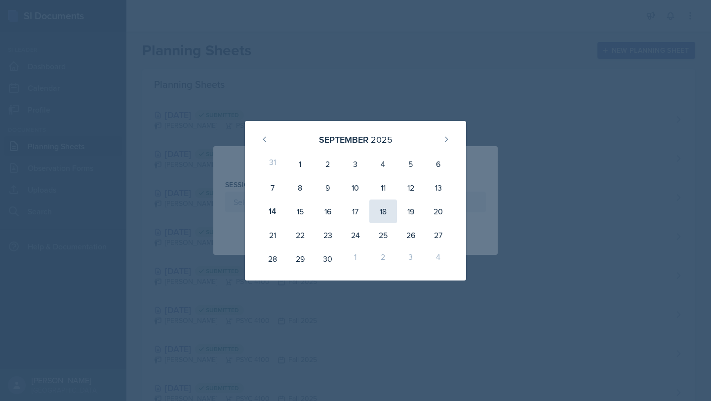
click at [377, 208] on div "18" at bounding box center [383, 211] width 28 height 24
type input "[DATE]"
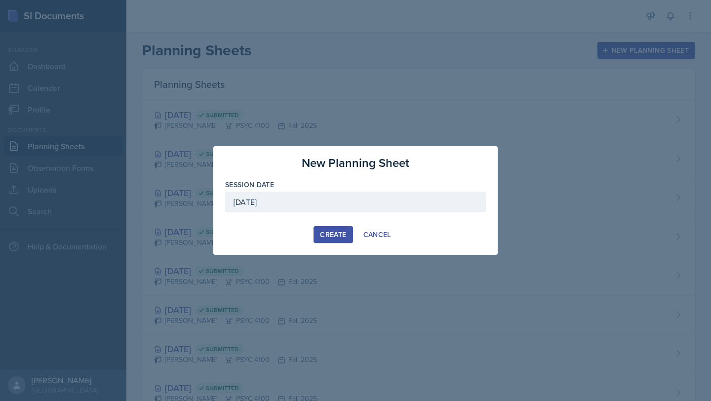
click at [341, 227] on button "Create" at bounding box center [332, 234] width 39 height 17
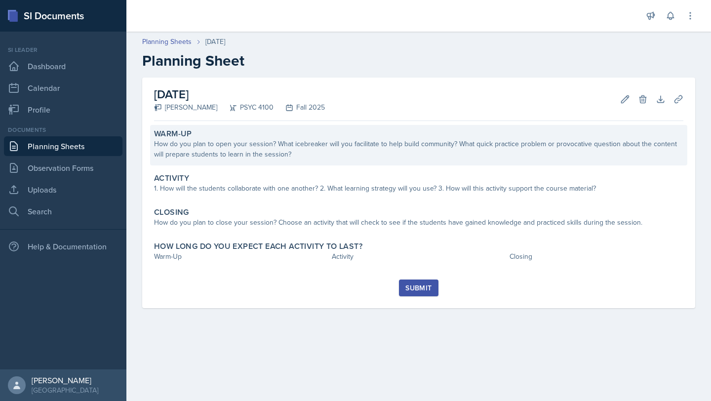
click at [292, 147] on div "How do you plan to open your session? What icebreaker will you facilitate to he…" at bounding box center [418, 149] width 529 height 21
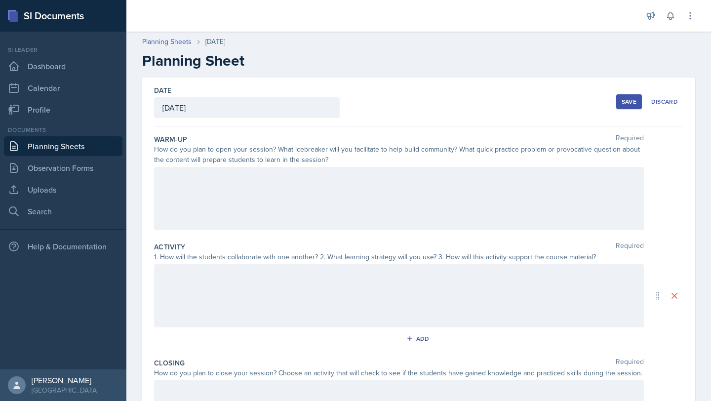
click at [235, 203] on div at bounding box center [399, 198] width 490 height 63
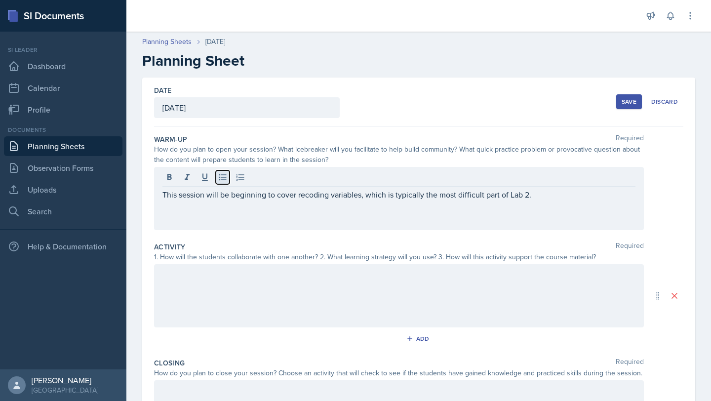
click at [220, 178] on icon at bounding box center [223, 177] width 10 height 10
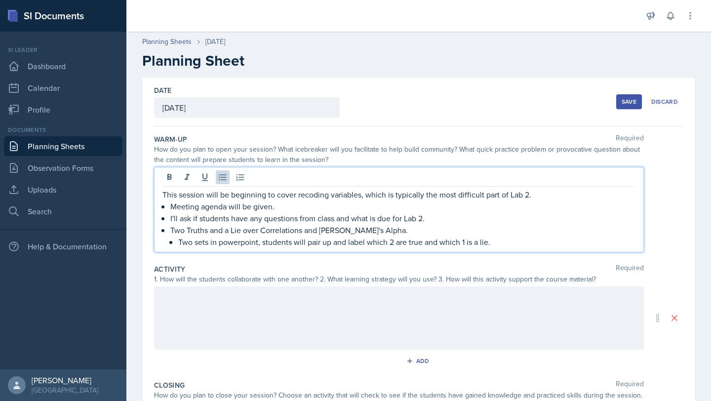
click at [391, 242] on p "Two sets in powerpoint, students will pair up and label which 2 are true and wh…" at bounding box center [406, 242] width 457 height 12
click at [393, 242] on p "Two sets in powerpoint, students will pair up and label which 2 are true and wh…" at bounding box center [406, 242] width 457 height 12
click at [475, 243] on p "Two sets in powerpoint, students will pair up and label which two are true and …" at bounding box center [406, 242] width 457 height 12
click at [536, 243] on p "Two sets in powerpoint, students will pair up and label which two are true and …" at bounding box center [406, 242] width 457 height 12
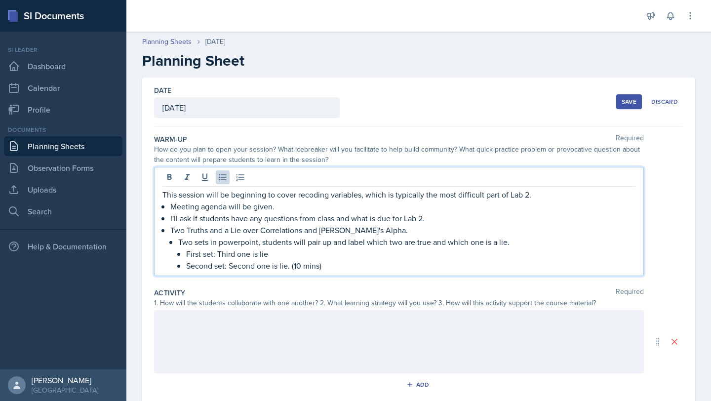
click at [290, 326] on div at bounding box center [399, 341] width 490 height 63
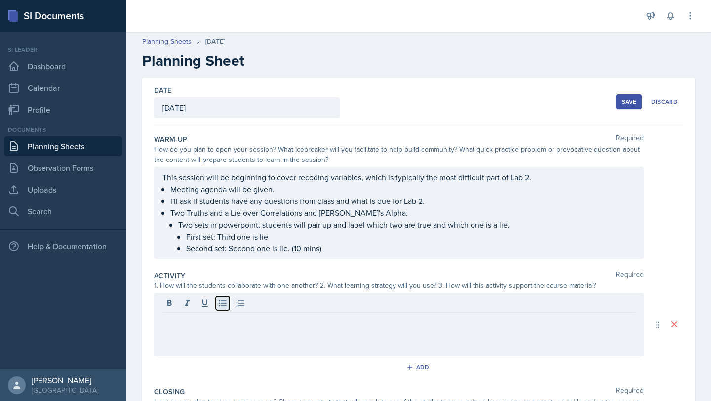
click at [227, 308] on button at bounding box center [223, 303] width 14 height 14
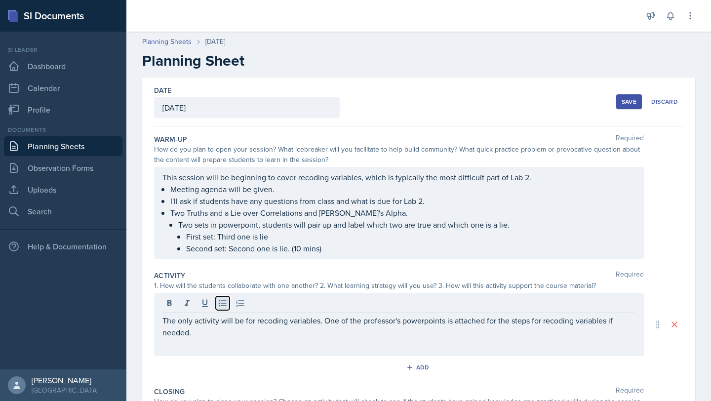
click at [227, 306] on icon at bounding box center [223, 303] width 10 height 10
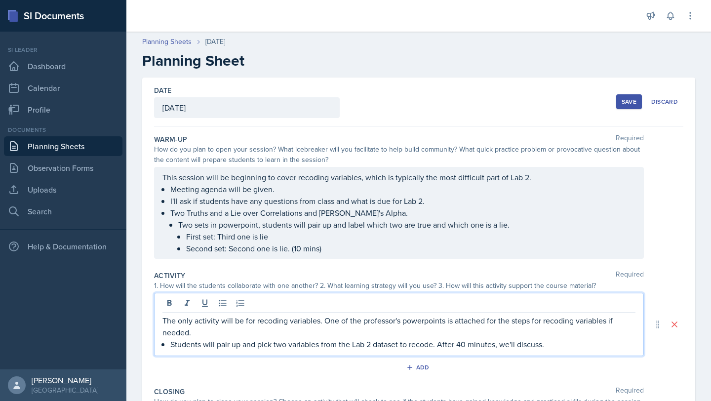
click at [209, 337] on p "The only activity will be for recoding variables. One of the professor's powerp…" at bounding box center [398, 326] width 473 height 24
click at [232, 330] on p "The only activity will be for recoding variables. One of the professor's powerp…" at bounding box center [398, 326] width 473 height 24
click at [321, 321] on p "The only activity will be for recoding variables. One of the professor's powerp…" at bounding box center [398, 326] width 473 height 24
click at [218, 321] on p "The only activity will be for recoding variables. One of the professor's powerp…" at bounding box center [398, 326] width 473 height 24
drag, startPoint x: 317, startPoint y: 320, endPoint x: 183, endPoint y: 320, distance: 134.2
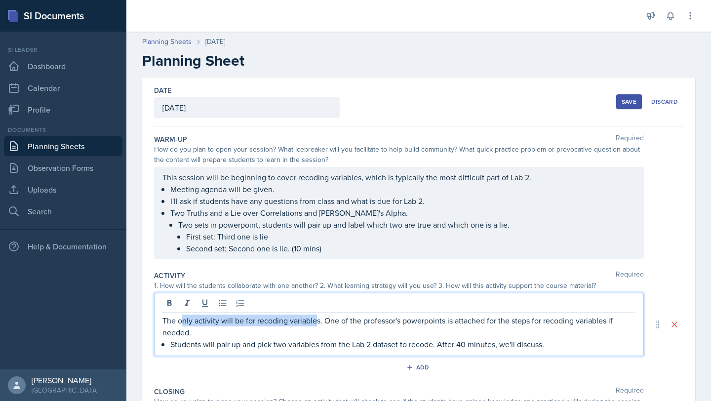
click at [183, 320] on p "The only activity will be for recoding variables. One of the professor's powerp…" at bounding box center [398, 326] width 473 height 24
click at [227, 342] on p "Students will pair up and pick two variables from the Lab 2 dataset to recode. …" at bounding box center [402, 344] width 465 height 12
drag, startPoint x: 322, startPoint y: 321, endPoint x: 140, endPoint y: 317, distance: 181.7
click at [140, 317] on div "Date [DATE] [DATE] 31 1 2 3 4 5 6 7 8 9 10 11 12 13 14 15 16 17 18 19 20 21 22 …" at bounding box center [418, 321] width 584 height 489
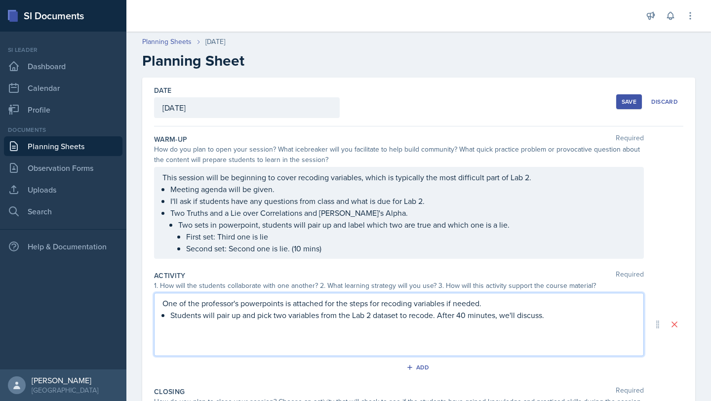
click at [170, 308] on p "One of the professor's powerpoints is attached for the steps for recoding varia…" at bounding box center [398, 303] width 473 height 12
click at [163, 302] on p "One of the professor's powerpoints is attached for the steps for recoding varia…" at bounding box center [398, 303] width 473 height 12
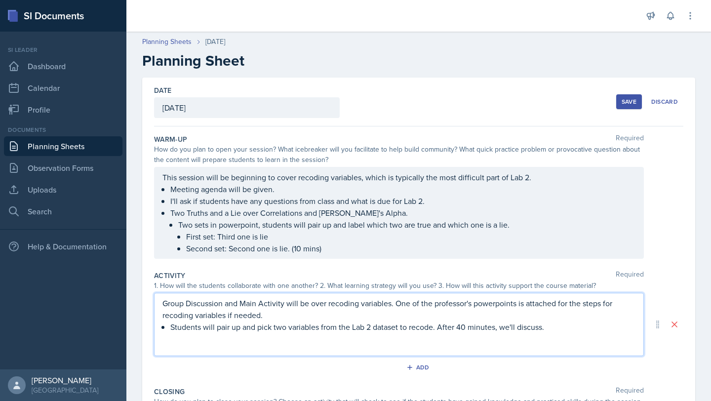
click at [277, 319] on p "Group Discussion and Main Activity will be over recoding variables. One of the …" at bounding box center [398, 309] width 473 height 24
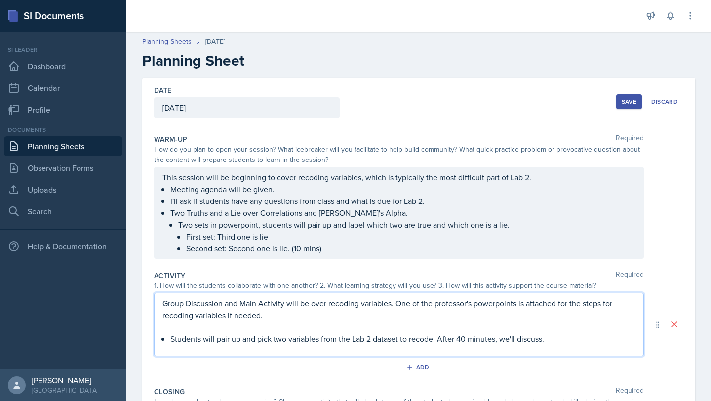
click at [515, 344] on p "Students will pair up and pick two variables from the Lab 2 dataset to recode. …" at bounding box center [402, 339] width 465 height 12
click at [368, 344] on p "Students will pair up and pick two variables from the Lab 2 dataset to recode. …" at bounding box center [402, 339] width 465 height 12
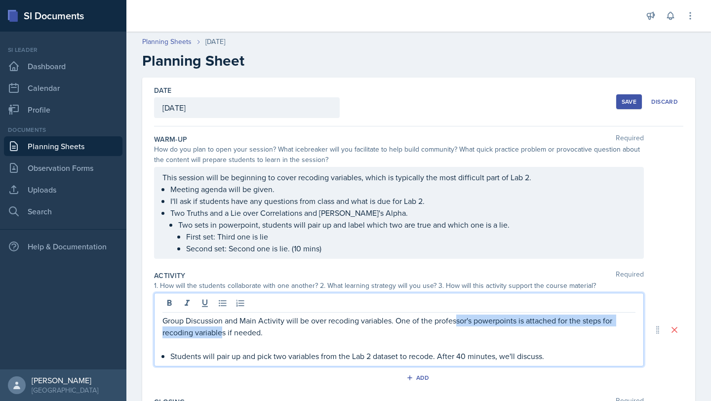
drag, startPoint x: 587, startPoint y: 345, endPoint x: 218, endPoint y: 334, distance: 369.8
click at [218, 334] on div "Group Discussion and Main Activity will be over recoding variables. One of the …" at bounding box center [399, 330] width 490 height 74
click at [406, 341] on p at bounding box center [398, 344] width 473 height 12
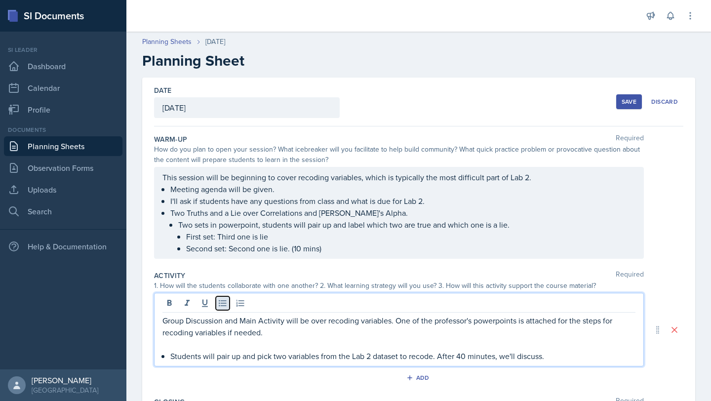
click at [220, 304] on icon at bounding box center [223, 303] width 10 height 10
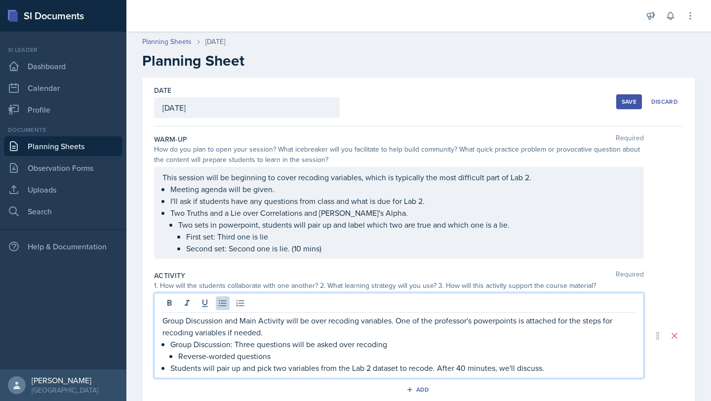
click at [291, 346] on p "Group Discussion: Three questions will be asked over recoding" at bounding box center [402, 344] width 465 height 12
click at [481, 354] on p "Reverse-worded questions" at bounding box center [406, 356] width 457 height 12
click at [482, 348] on p "Group Discussion: Three questions shown in SI powerpoint will be asked over rec…" at bounding box center [402, 344] width 465 height 12
click at [336, 349] on p "Group Discussion: Three questions shown in SI powerpoint will be asked over rec…" at bounding box center [402, 344] width 465 height 12
click at [307, 351] on p "Reverse-worded questions" at bounding box center [406, 356] width 457 height 12
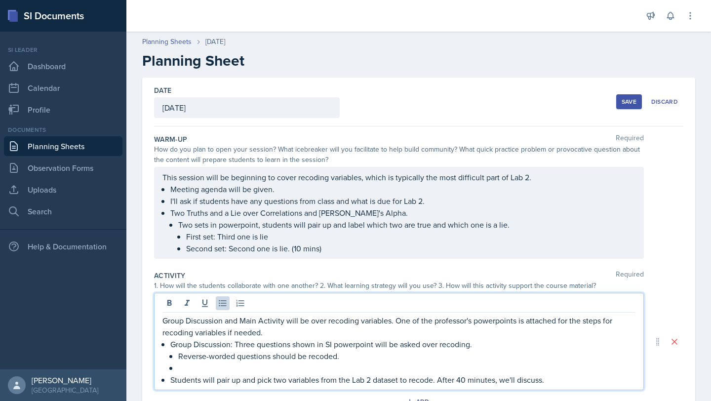
click at [482, 348] on p "Group Discussion: Three questions shown in SI powerpoint will be asked over rec…" at bounding box center [402, 344] width 465 height 12
click at [464, 378] on p "Students will pair up and pick two variables from the Lab 2 dataset to recode. …" at bounding box center [402, 380] width 465 height 12
click at [486, 344] on p "Group Discussion: Three questions shown in SI powerpoint will be asked over rec…" at bounding box center [402, 344] width 465 height 12
click at [299, 362] on p at bounding box center [406, 368] width 457 height 12
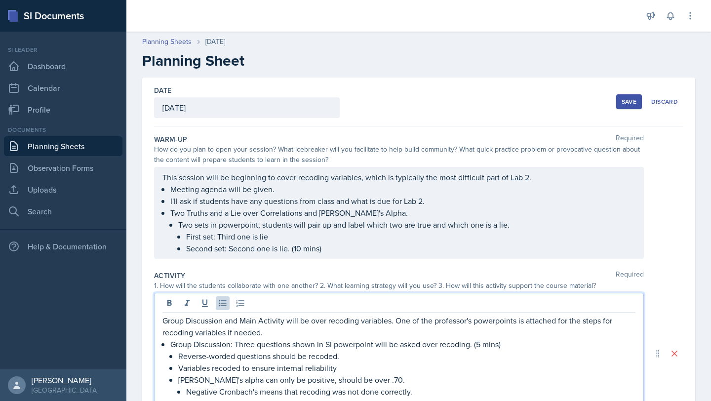
click at [352, 357] on p "Reverse-worded questions should be recoded." at bounding box center [406, 356] width 457 height 12
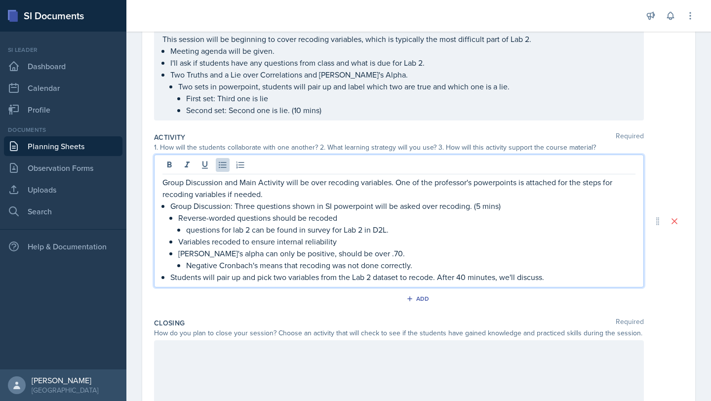
scroll to position [139, 0]
click at [466, 276] on p "Students will pair up and pick two variables from the Lab 2 dataset to recode. …" at bounding box center [402, 276] width 465 height 12
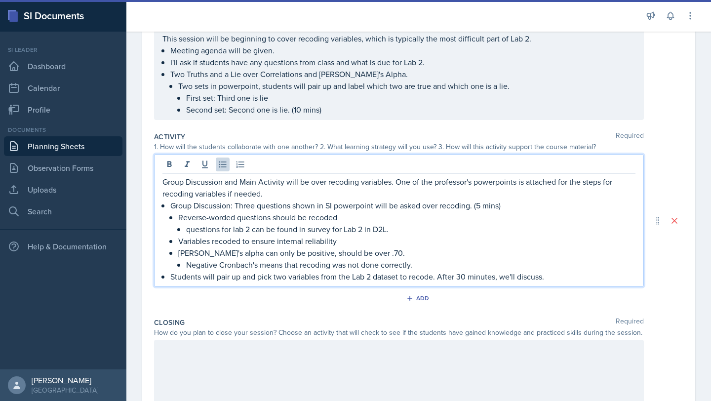
click at [375, 350] on div at bounding box center [399, 371] width 490 height 63
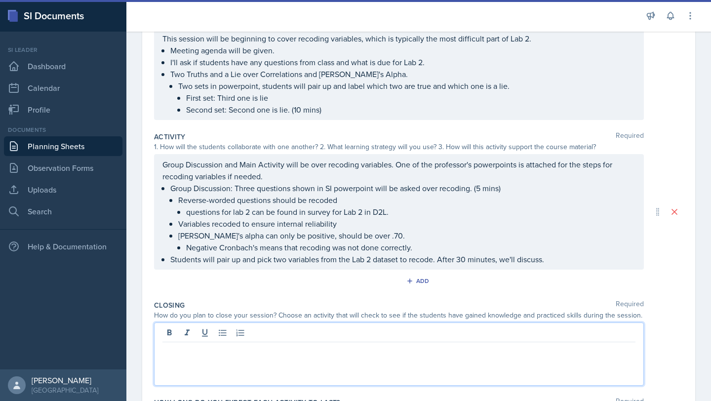
scroll to position [121, 0]
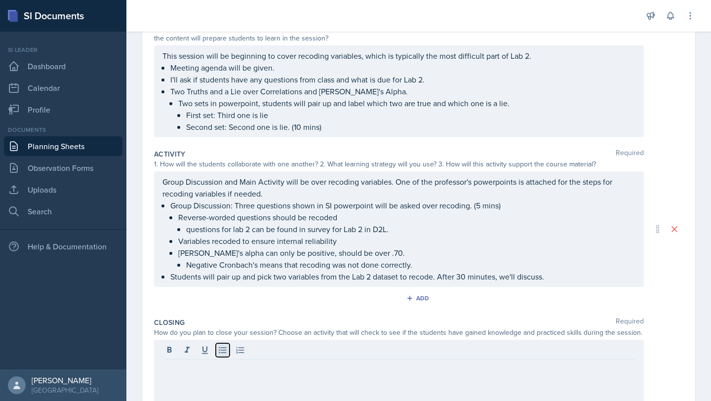
click at [221, 352] on icon at bounding box center [222, 350] width 7 height 6
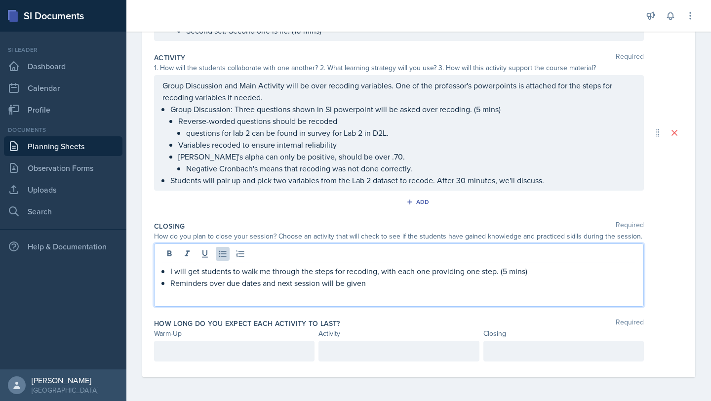
click at [270, 350] on p at bounding box center [234, 351] width 144 height 12
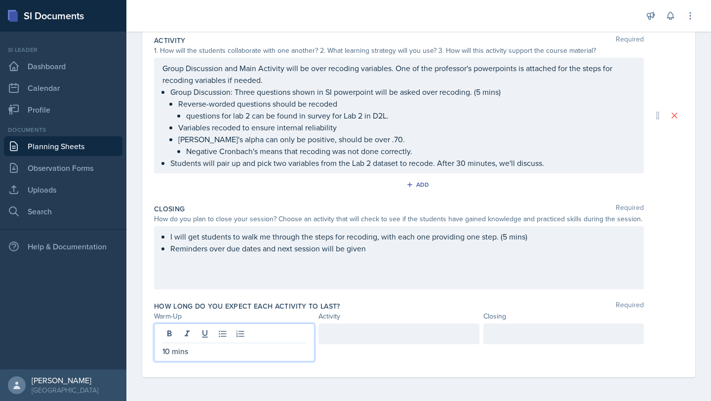
click at [369, 356] on div at bounding box center [398, 342] width 160 height 38
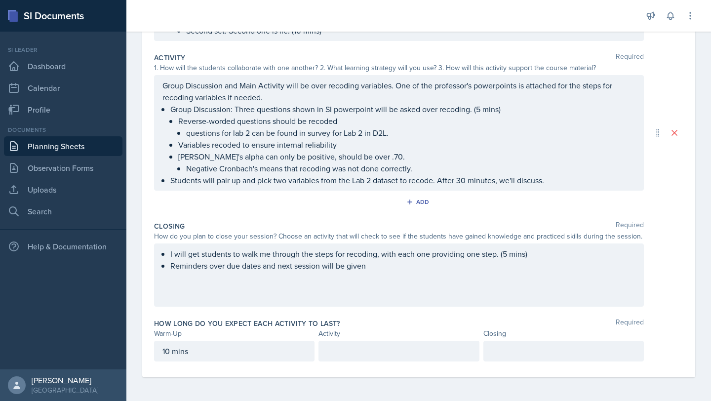
click at [369, 356] on p at bounding box center [399, 351] width 144 height 12
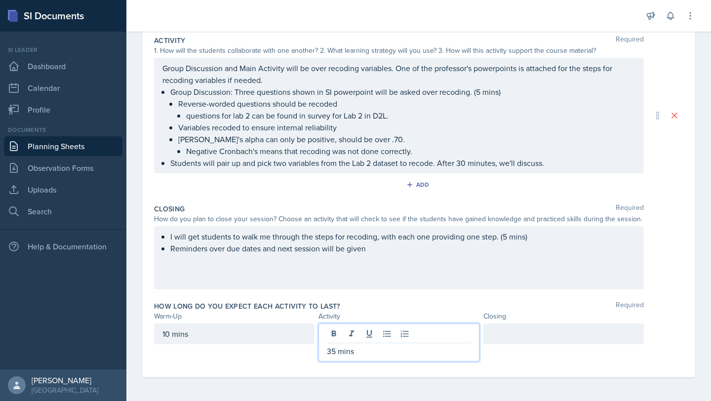
click at [512, 331] on div at bounding box center [563, 333] width 160 height 21
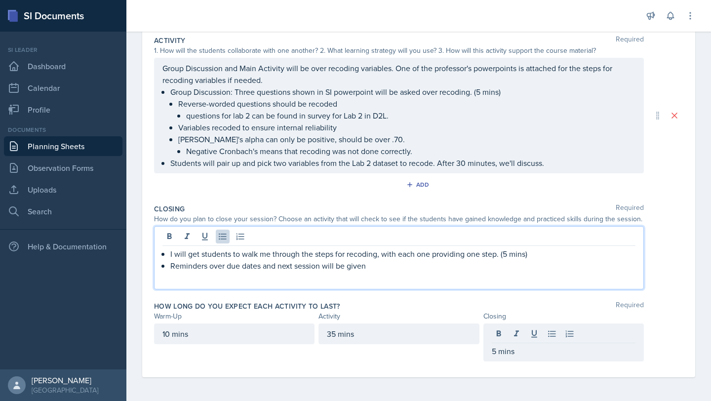
click at [382, 253] on ul "I will get students to walk me through the steps for recoding, with each one pr…" at bounding box center [402, 260] width 465 height 24
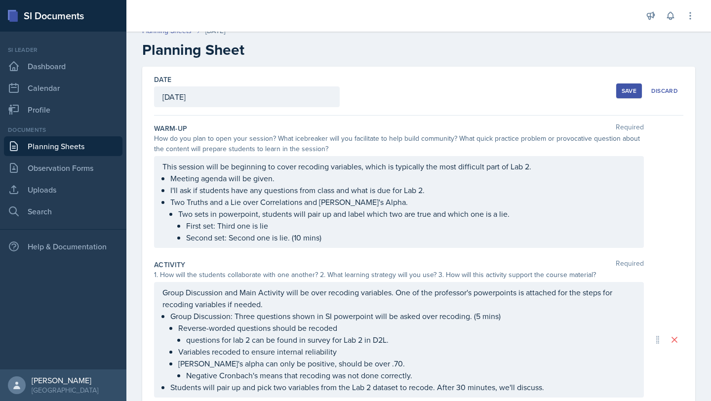
scroll to position [0, 0]
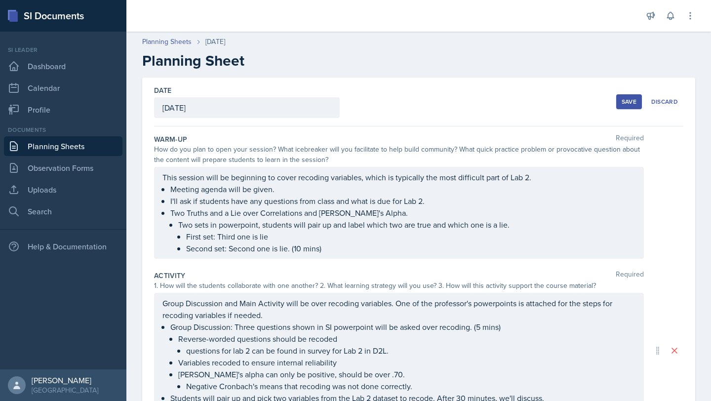
click at [621, 102] on div "Save" at bounding box center [628, 102] width 15 height 8
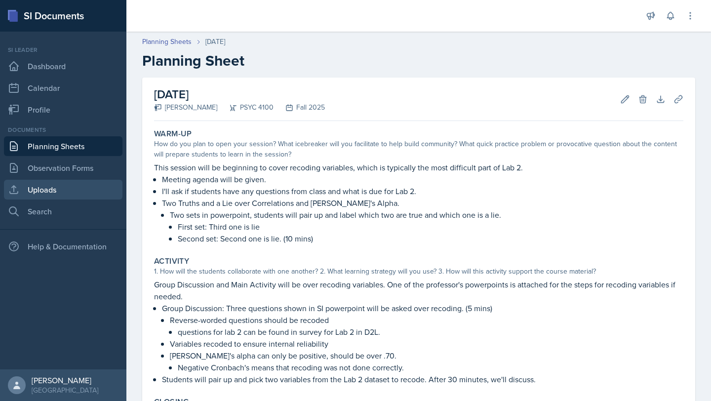
click at [83, 187] on link "Uploads" at bounding box center [63, 190] width 118 height 20
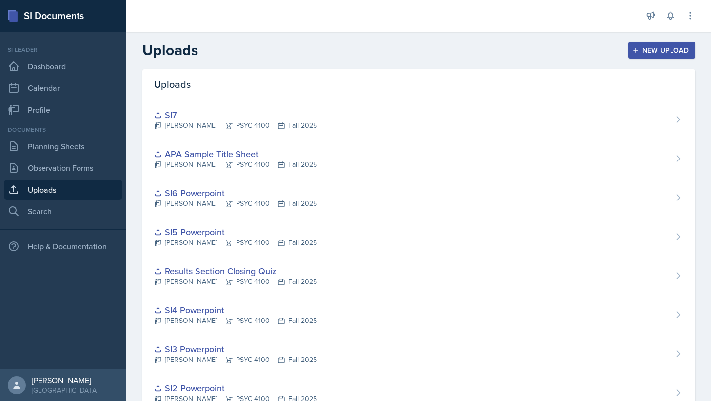
click at [648, 53] on div "New Upload" at bounding box center [661, 50] width 55 height 8
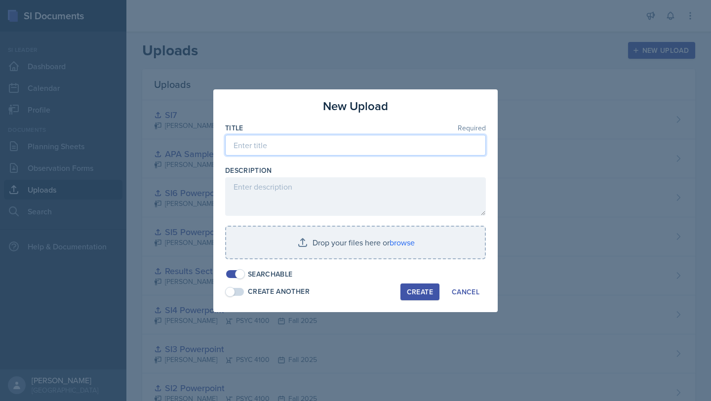
click at [312, 143] on input at bounding box center [355, 145] width 261 height 21
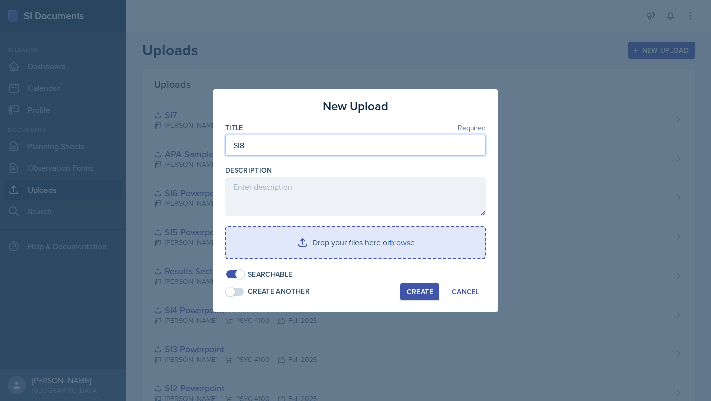
type input "SI8"
click at [452, 245] on input "file" at bounding box center [355, 243] width 259 height 32
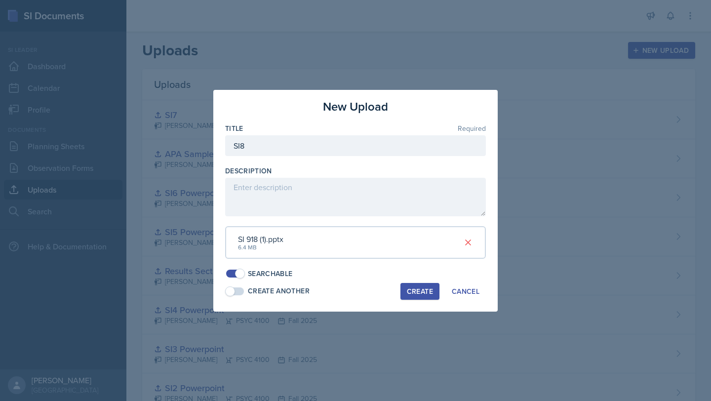
click at [421, 288] on div "Create" at bounding box center [420, 291] width 26 height 8
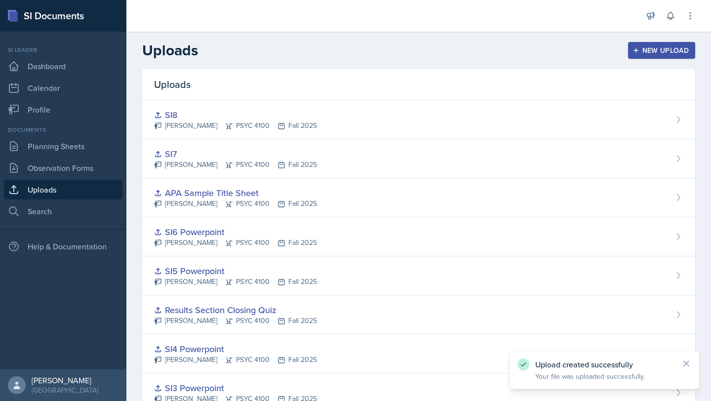
click at [672, 46] on div "New Upload" at bounding box center [661, 50] width 55 height 8
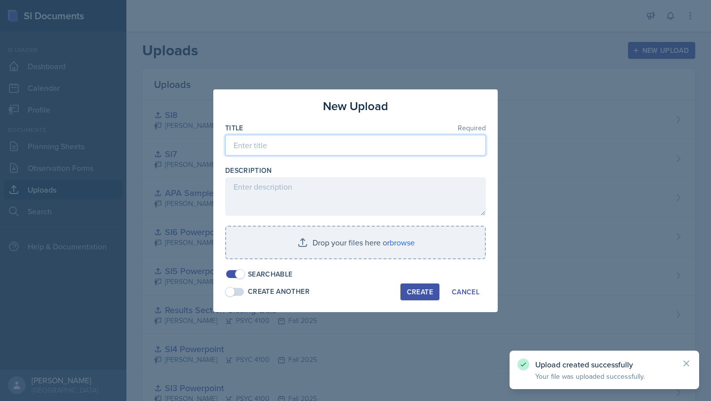
click at [362, 147] on input at bounding box center [355, 145] width 261 height 21
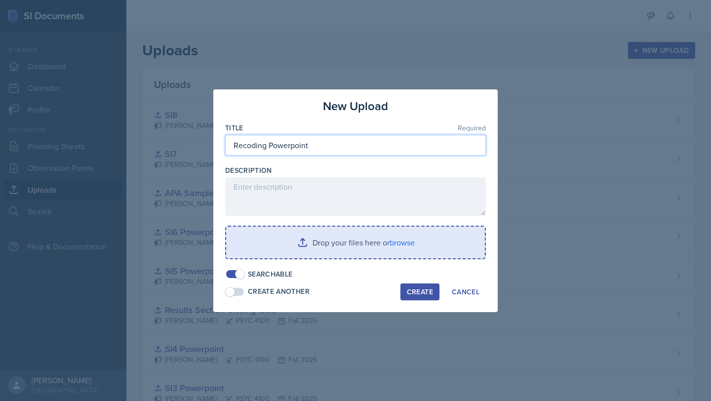
type input "Recoding Powerpoint"
click at [423, 242] on input "file" at bounding box center [355, 243] width 259 height 32
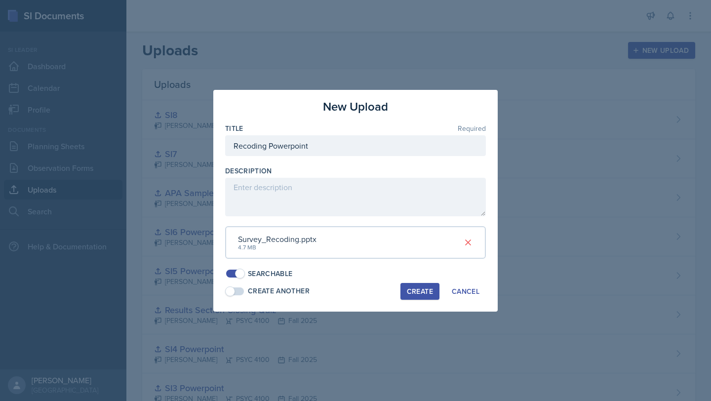
click at [415, 289] on div "Create" at bounding box center [420, 291] width 26 height 8
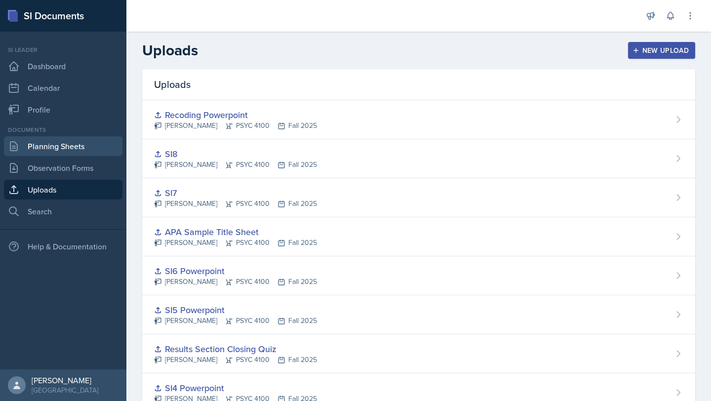
click at [71, 152] on link "Planning Sheets" at bounding box center [63, 146] width 118 height 20
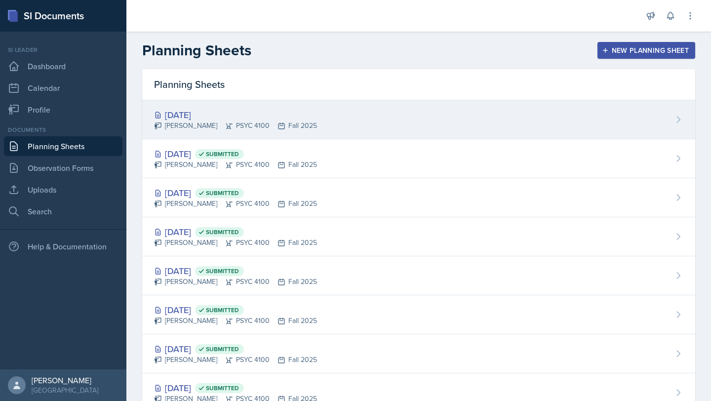
click at [212, 115] on div "[DATE]" at bounding box center [235, 114] width 163 height 13
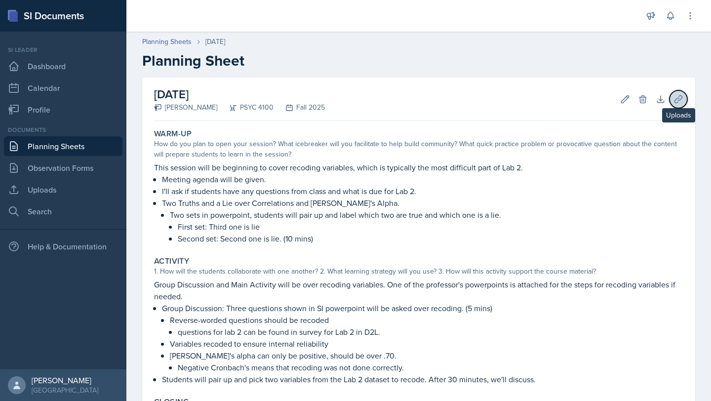
click at [674, 103] on icon at bounding box center [677, 98] width 7 height 7
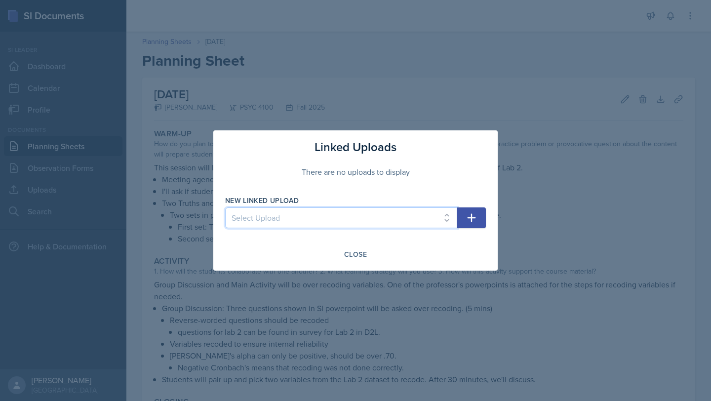
click at [429, 213] on select "Select Upload SI1 Practice Quiz SI1 Powerpoint SI2 Powerpoint SI3 Powerpoint SI…" at bounding box center [341, 217] width 232 height 21
select select "d25cd519-8e3e-4ded-8668-088370f210e3"
click at [225, 207] on select "Select Upload SI1 Practice Quiz SI1 Powerpoint SI2 Powerpoint SI3 Powerpoint SI…" at bounding box center [341, 217] width 232 height 21
click at [471, 219] on icon "button" at bounding box center [471, 218] width 8 height 8
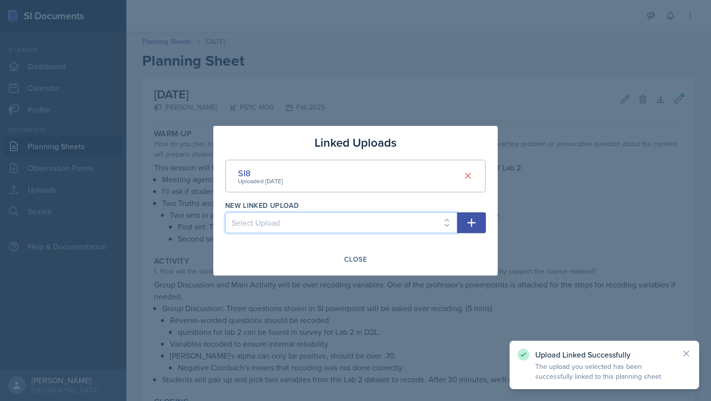
click at [427, 220] on select "Select Upload SI1 Practice Quiz SI1 Powerpoint SI2 Powerpoint SI3 Powerpoint SI…" at bounding box center [341, 222] width 232 height 21
select select "6ee8a13b-0ede-4e50-920d-d50a26895641"
click at [225, 212] on select "Select Upload SI1 Practice Quiz SI1 Powerpoint SI2 Powerpoint SI3 Powerpoint SI…" at bounding box center [341, 222] width 232 height 21
click at [474, 224] on icon "button" at bounding box center [471, 223] width 12 height 12
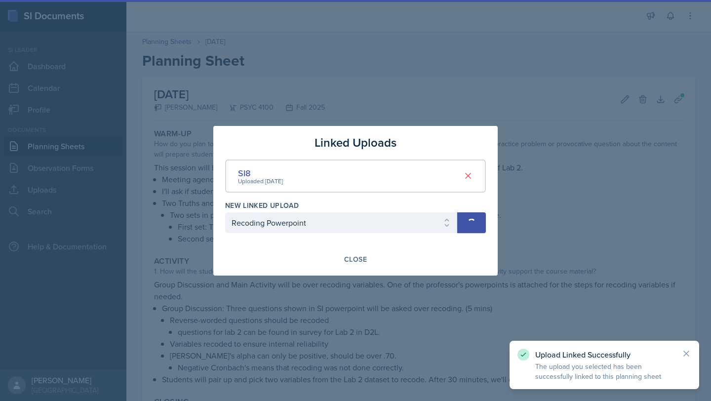
select select
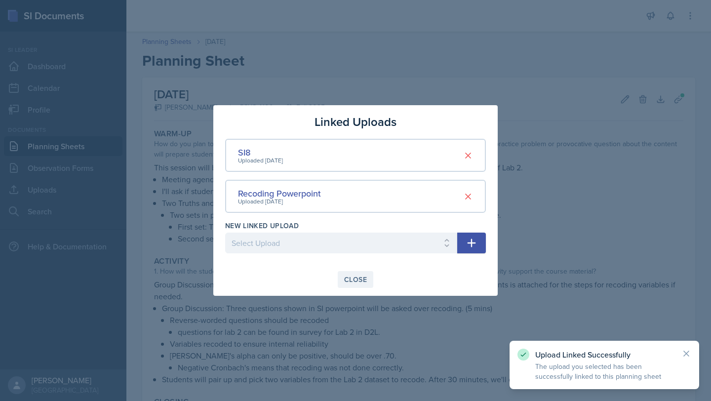
click at [361, 280] on div "Close" at bounding box center [355, 279] width 23 height 8
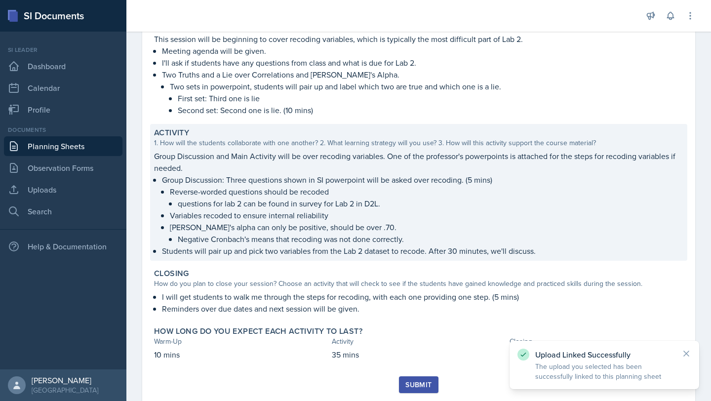
scroll to position [156, 0]
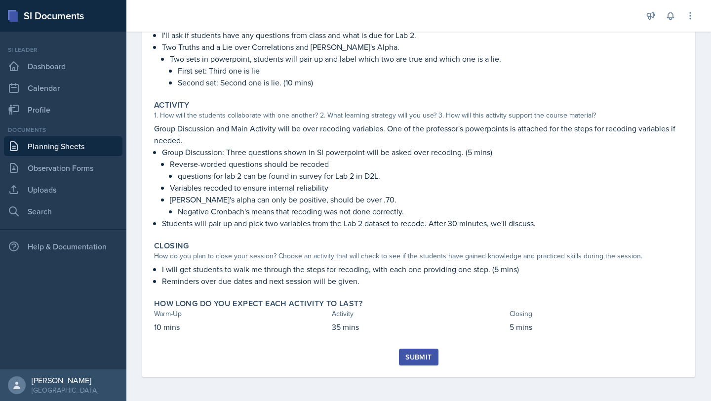
click at [423, 354] on div "Submit" at bounding box center [418, 357] width 26 height 8
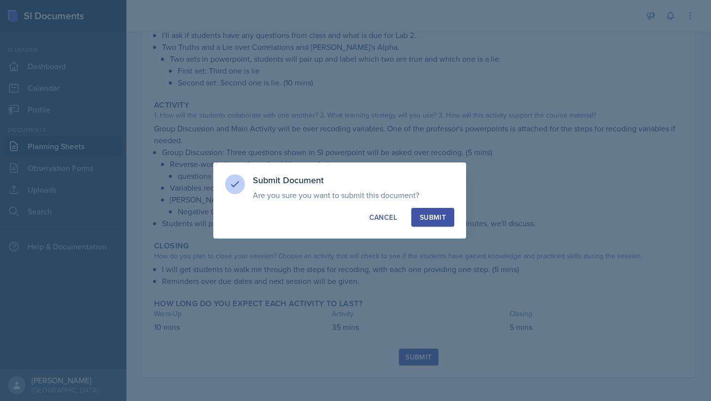
click at [444, 220] on div "Submit" at bounding box center [433, 217] width 26 height 10
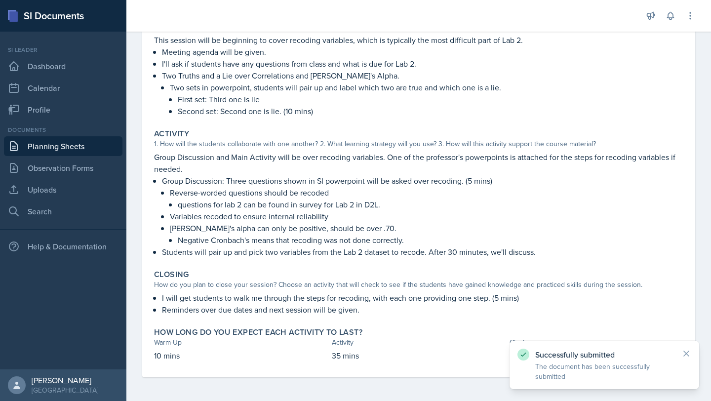
scroll to position [0, 0]
